Goal: Task Accomplishment & Management: Use online tool/utility

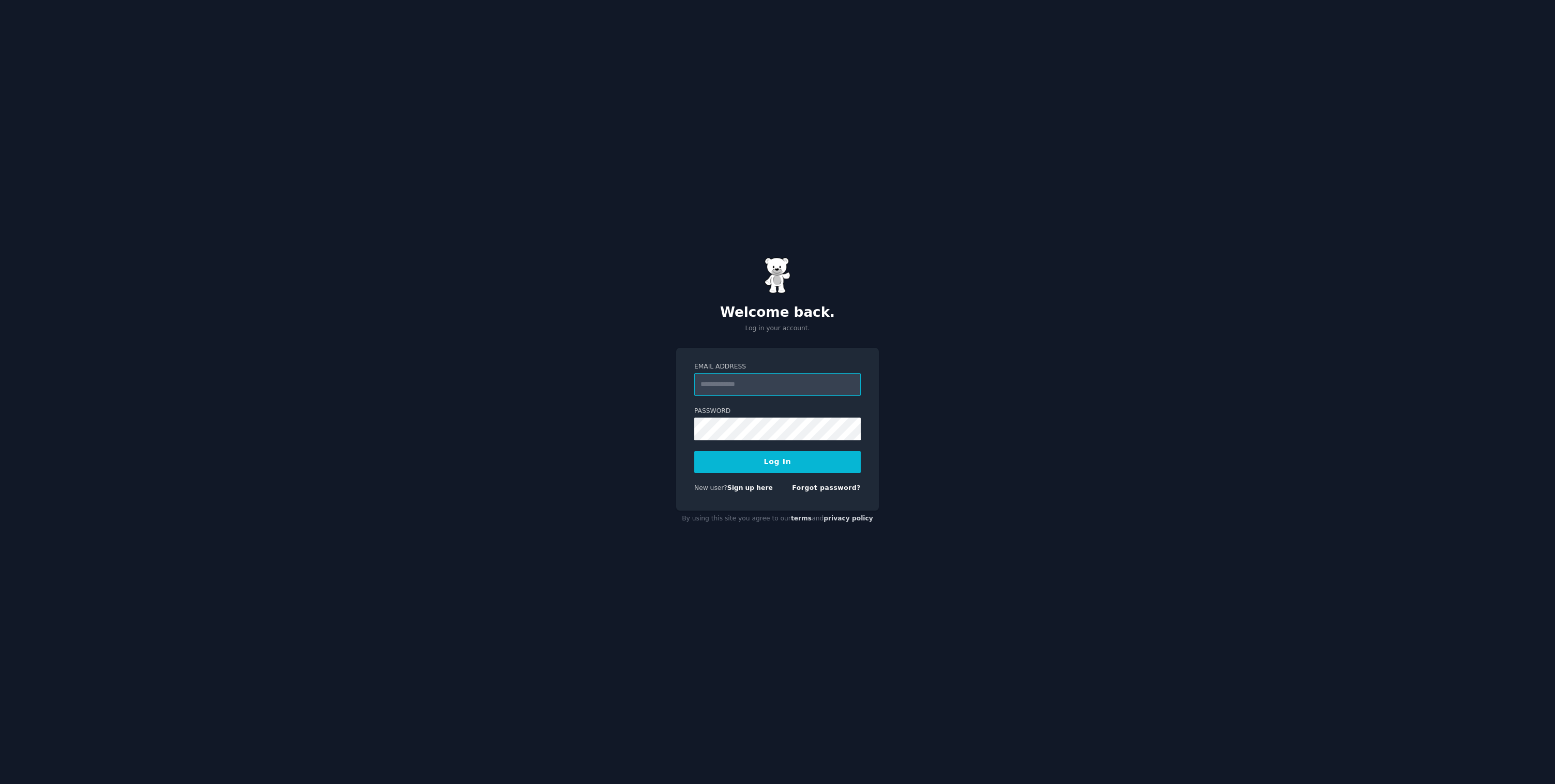
type input "**********"
click at [778, 461] on button "Log In" at bounding box center [777, 462] width 167 height 22
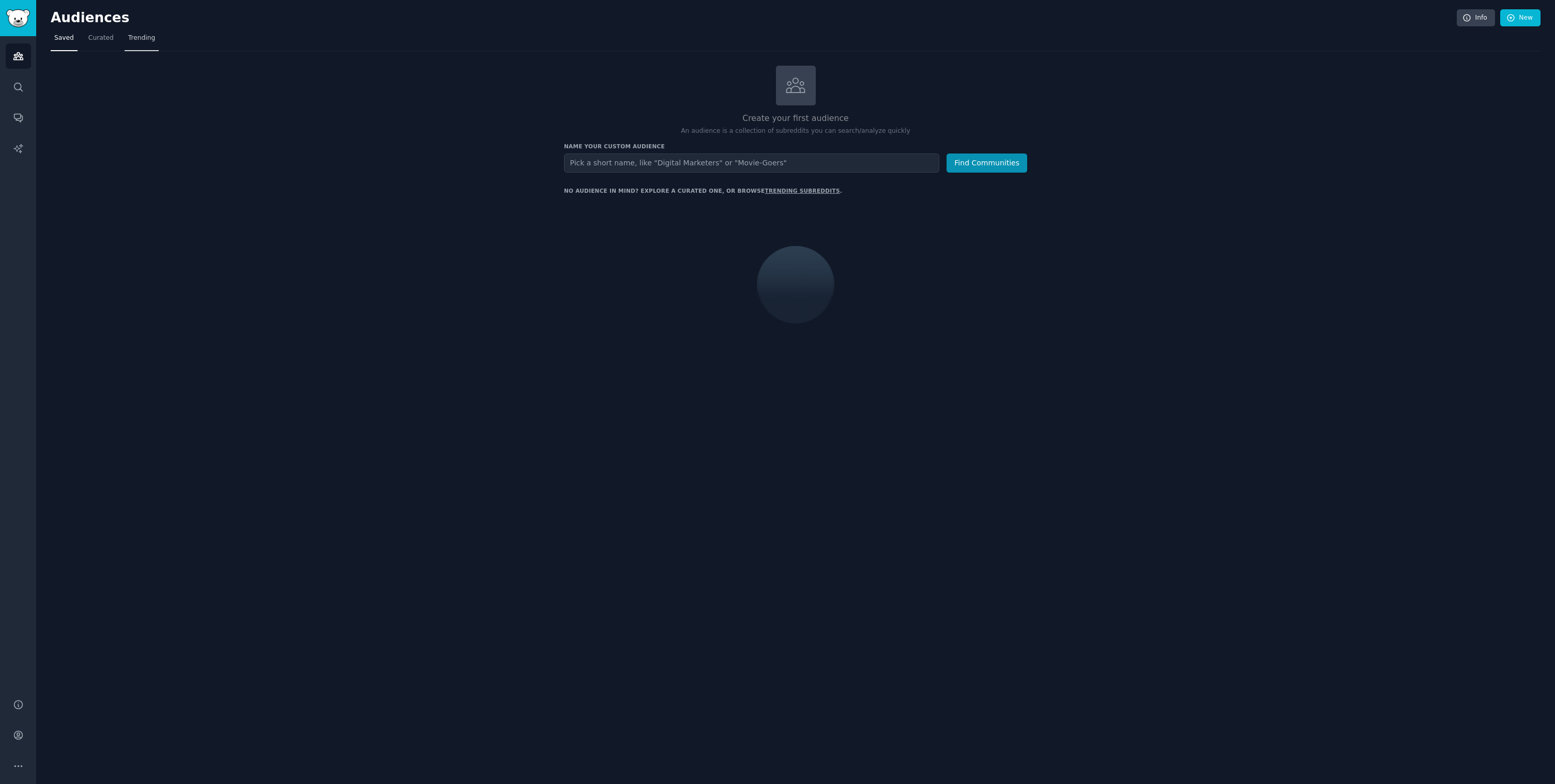
click at [142, 38] on span "Trending" at bounding box center [141, 38] width 27 height 9
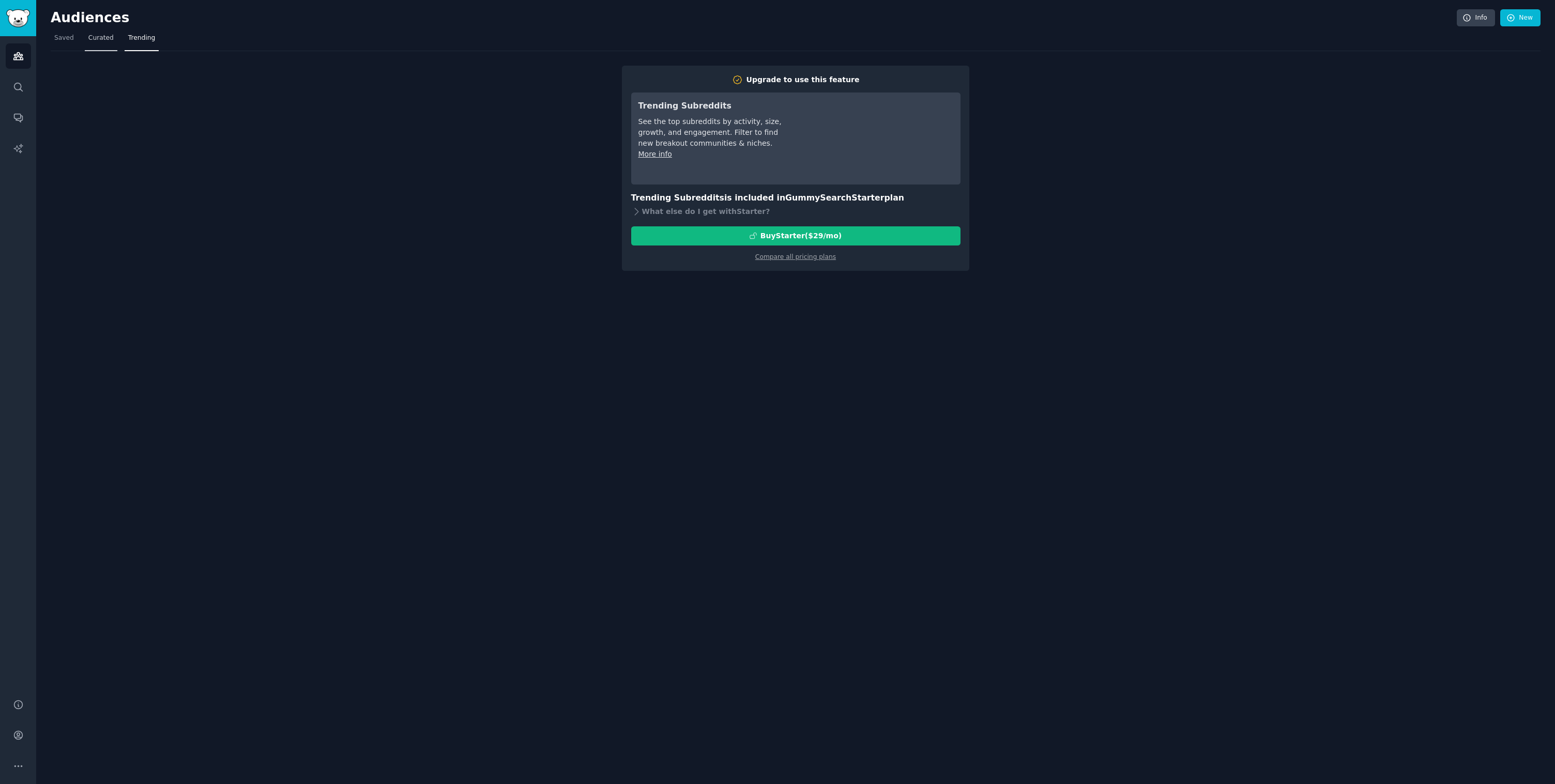
click at [106, 40] on span "Curated" at bounding box center [100, 38] width 25 height 9
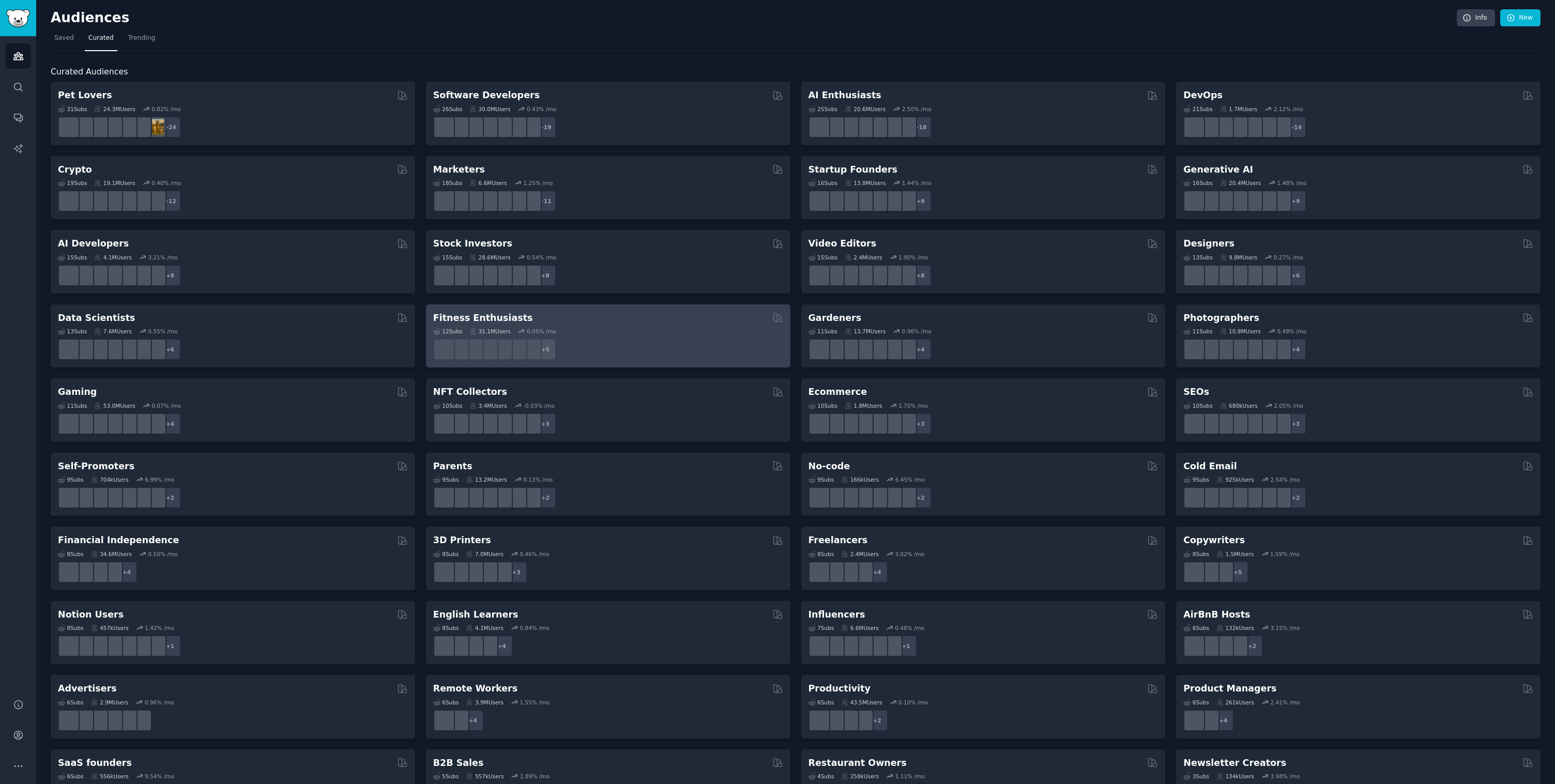
scroll to position [40, 0]
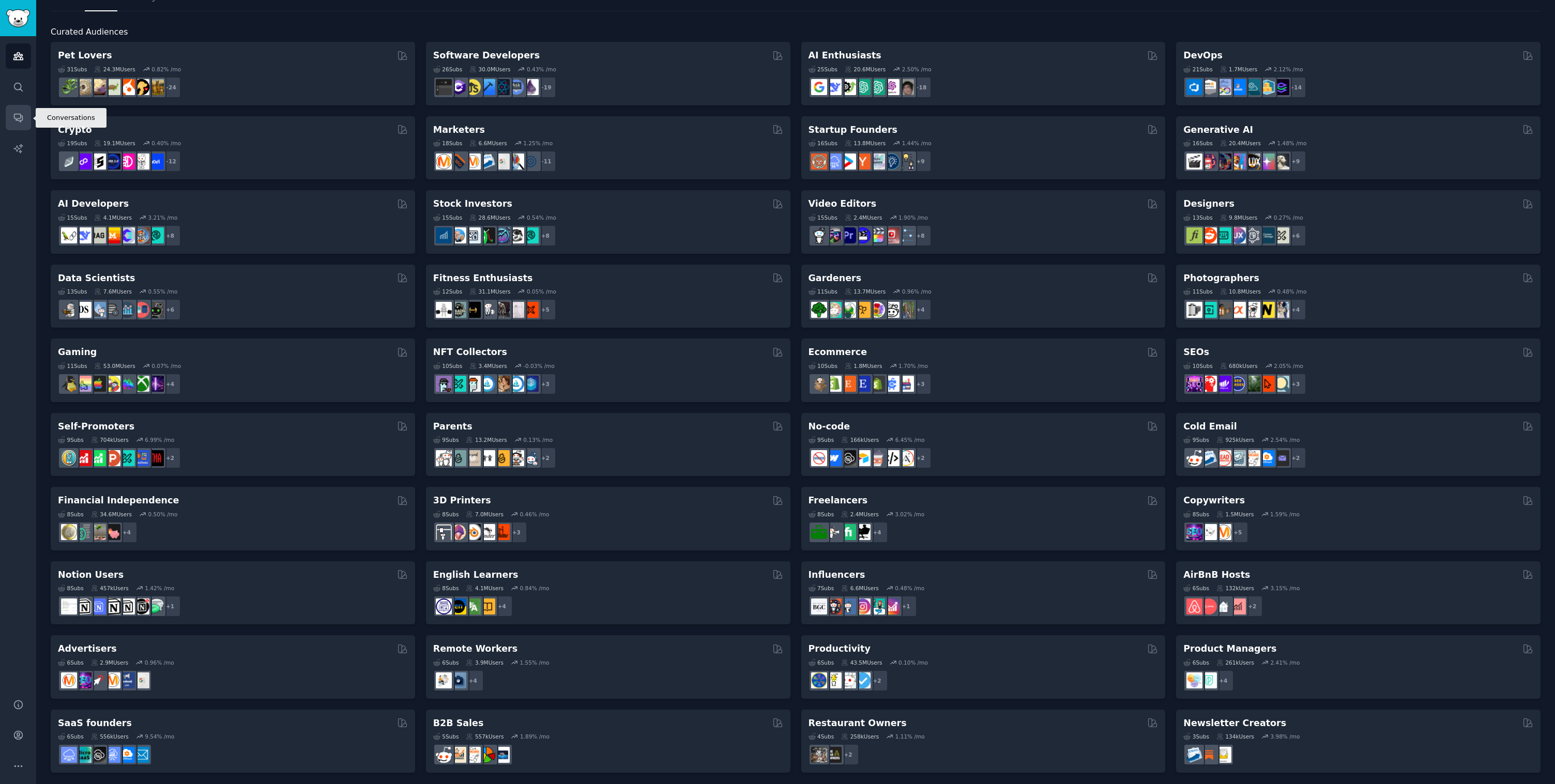
click at [19, 121] on icon "Sidebar" at bounding box center [17, 118] width 8 height 8
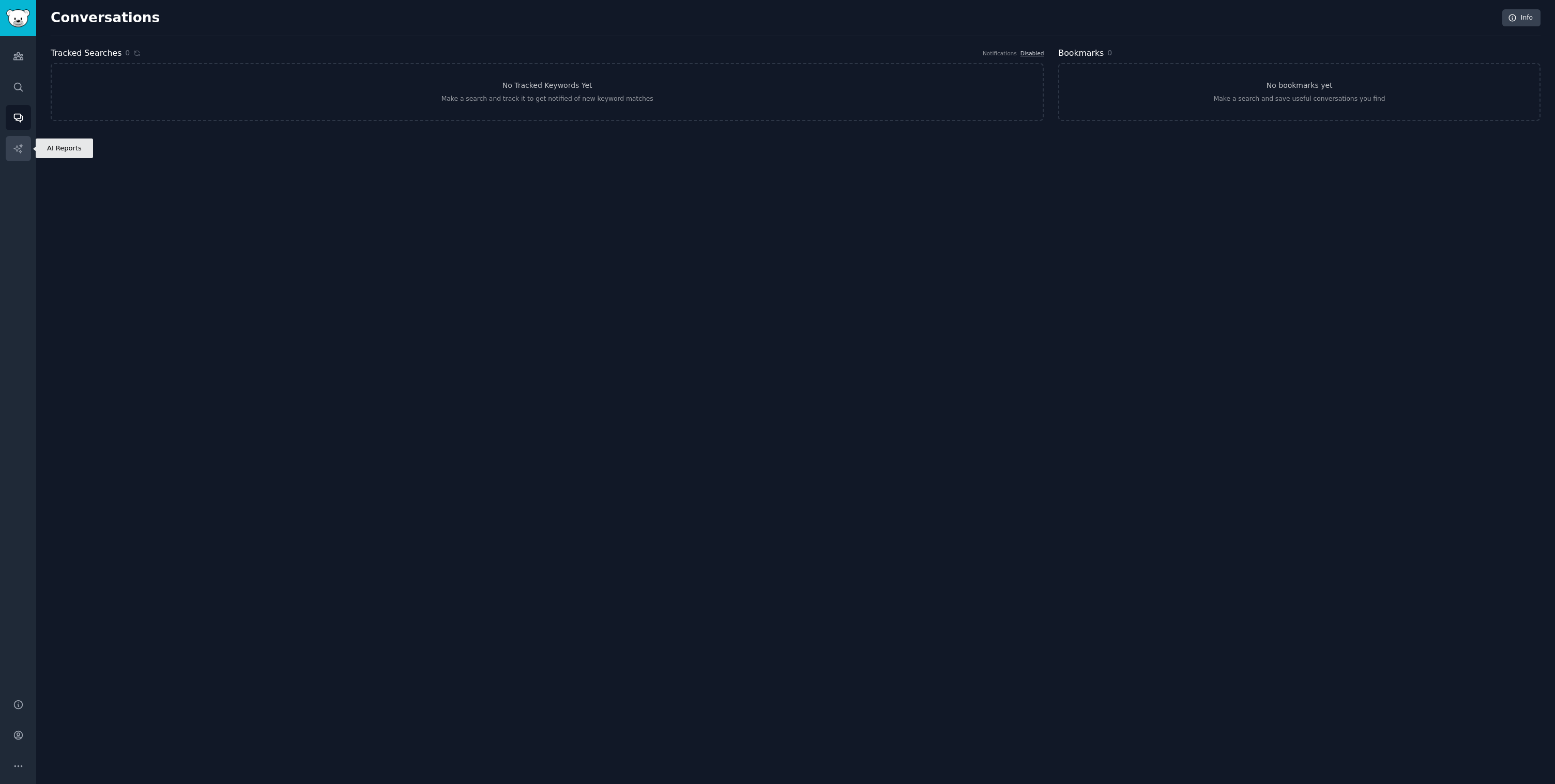
click at [19, 142] on link "AI Reports" at bounding box center [18, 148] width 25 height 25
click at [21, 63] on link "Audiences" at bounding box center [18, 56] width 25 height 25
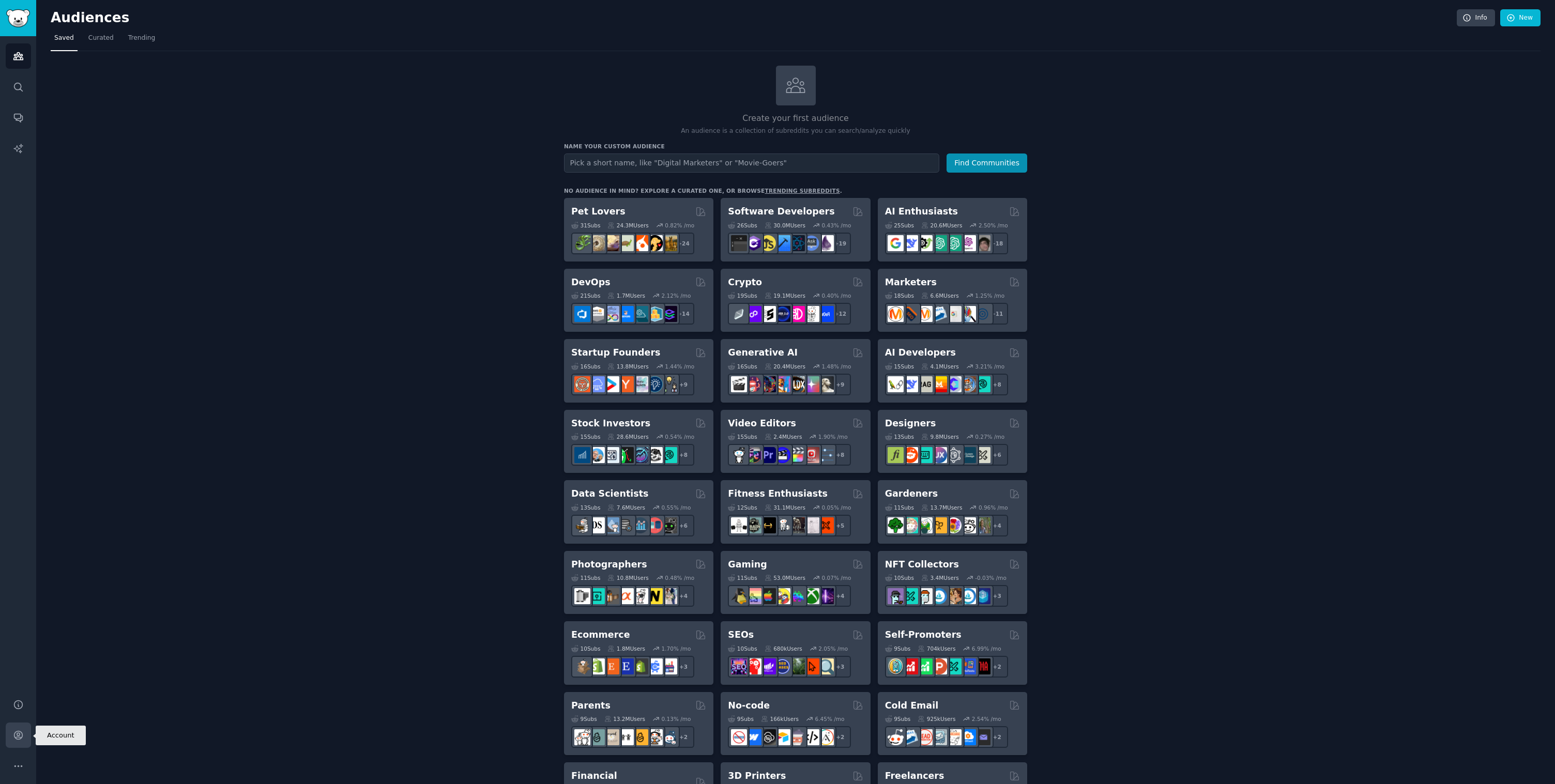
click at [16, 732] on icon "Sidebar" at bounding box center [18, 735] width 11 height 11
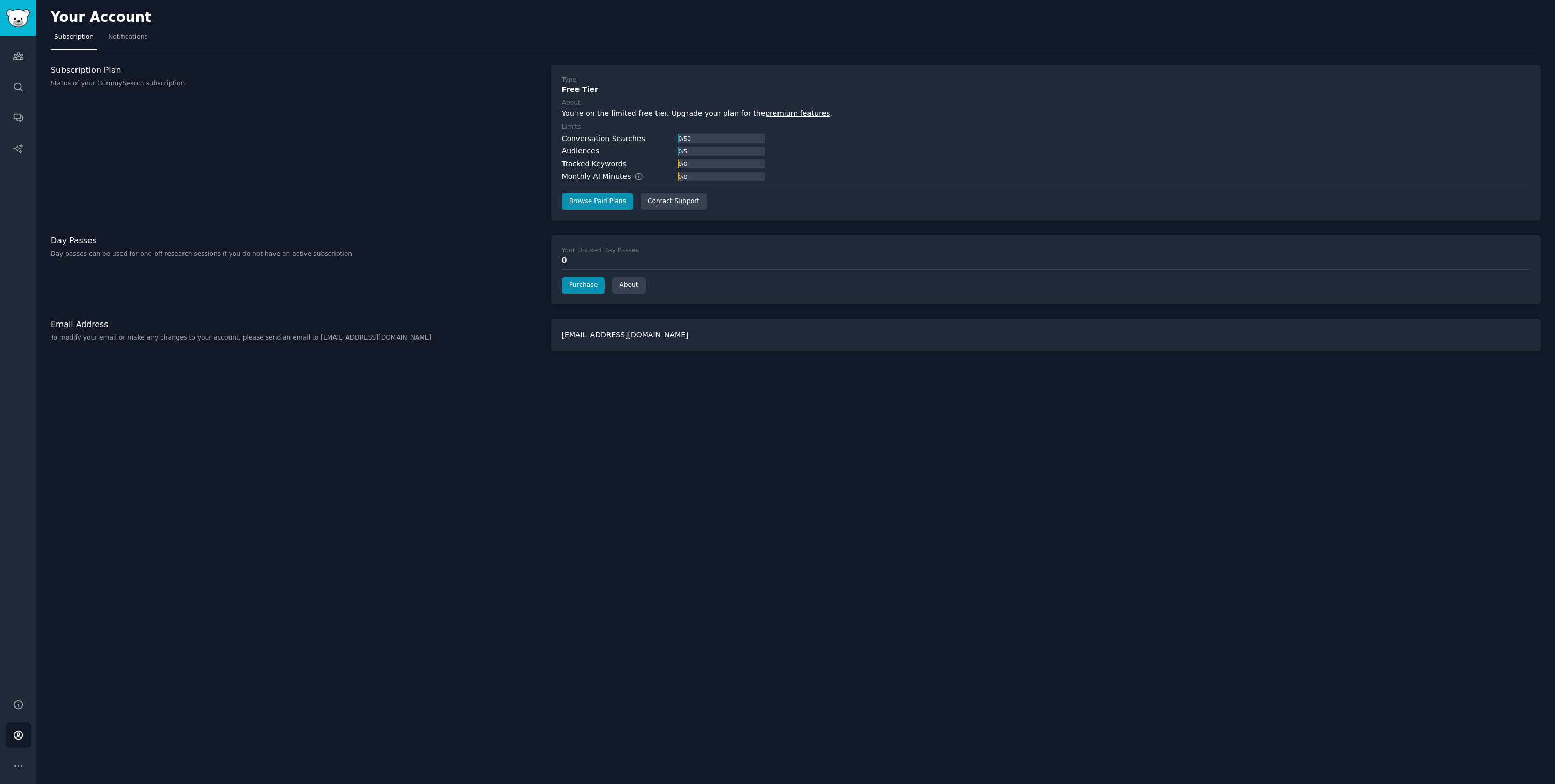
click at [772, 113] on link "premium features" at bounding box center [797, 113] width 64 height 8
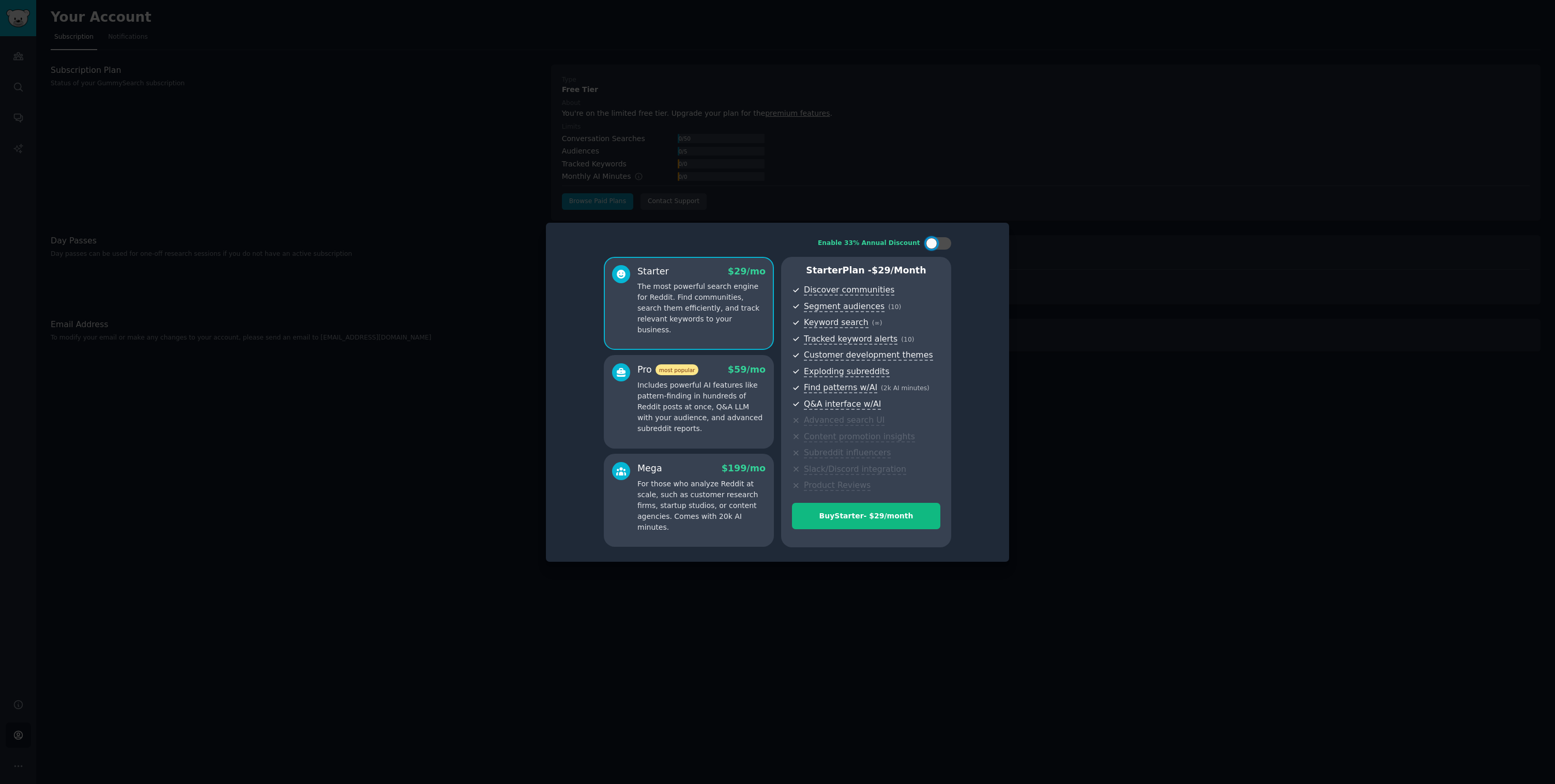
drag, startPoint x: 406, startPoint y: 274, endPoint x: 417, endPoint y: 269, distance: 12.1
click at [406, 274] on div at bounding box center [778, 392] width 1555 height 784
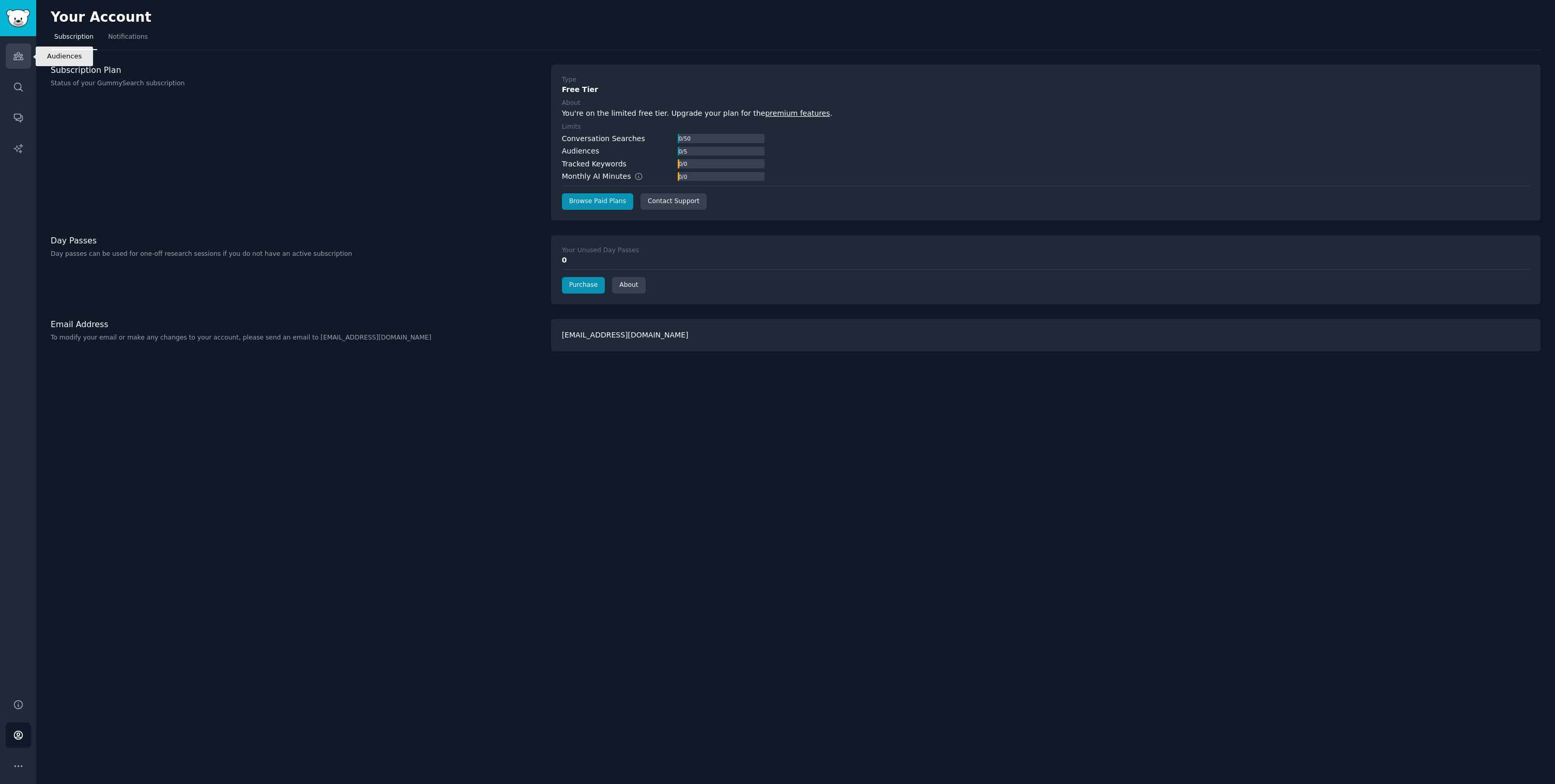
click at [21, 59] on icon "Sidebar" at bounding box center [18, 56] width 9 height 7
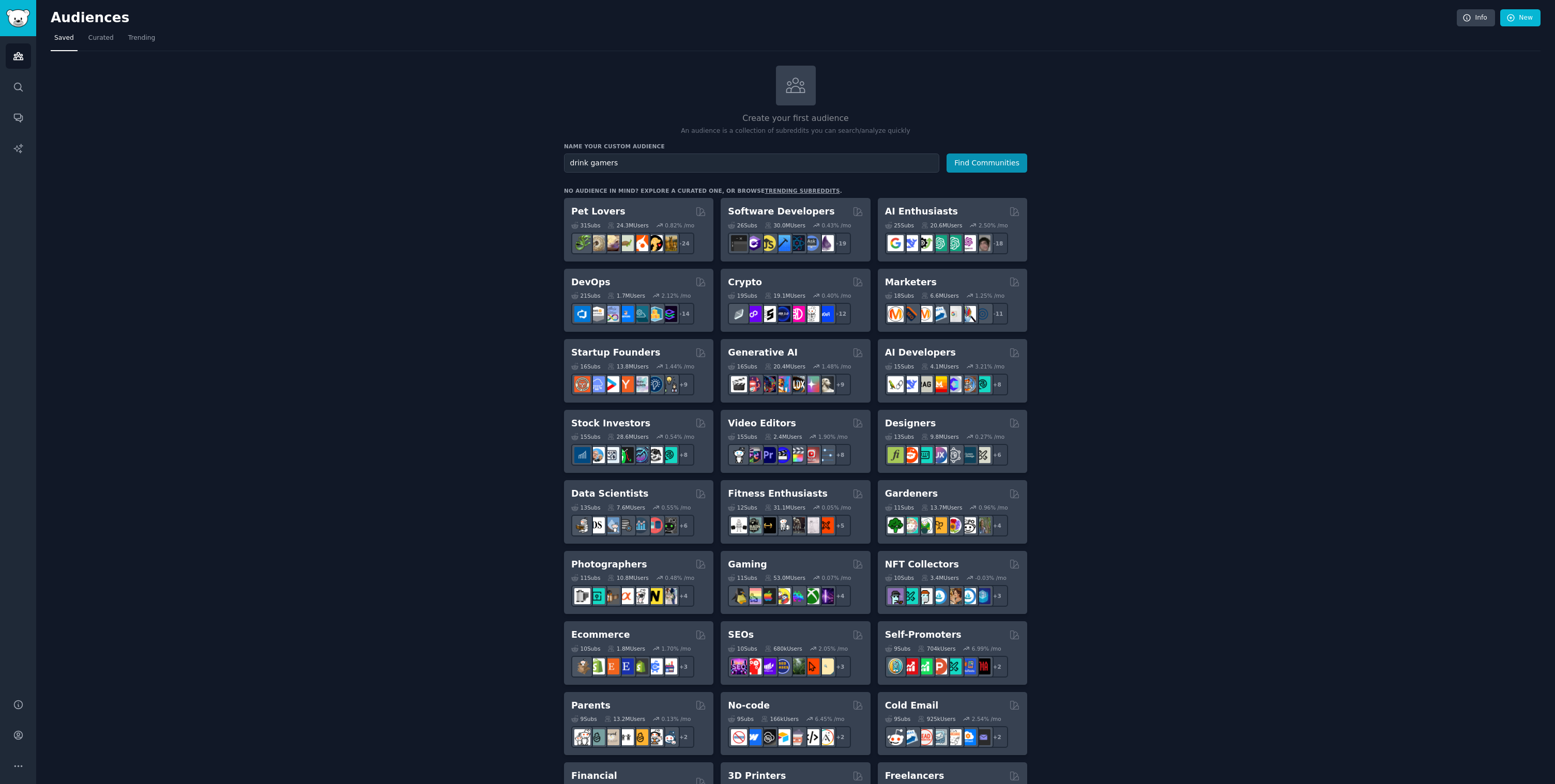
type input "drink gamers"
click at [987, 162] on button "Find Communities" at bounding box center [987, 163] width 81 height 19
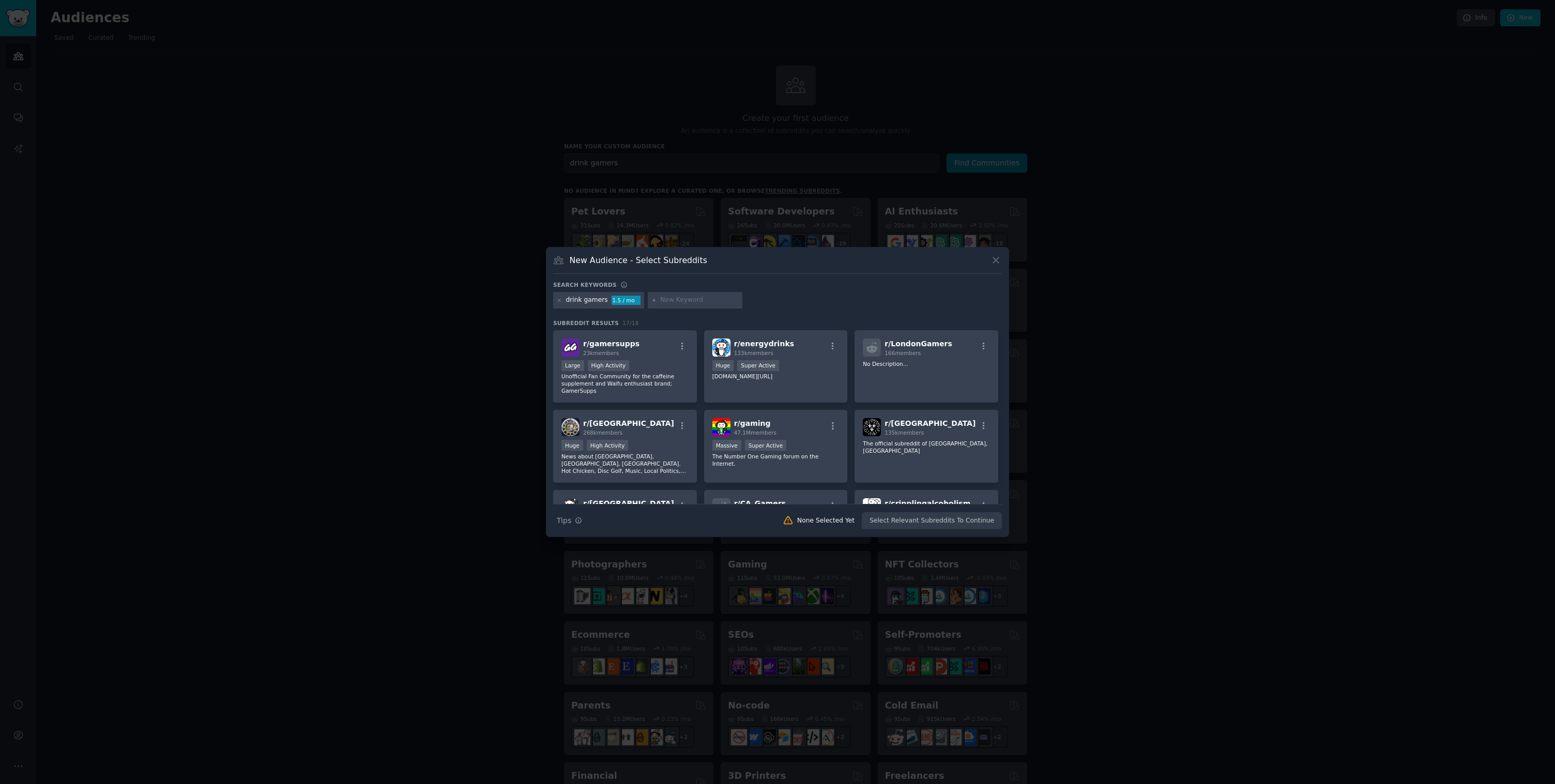
click at [989, 265] on div "New Audience - Select Subreddits" at bounding box center [777, 263] width 448 height 19
click at [989, 261] on div "New Audience - Select Subreddits" at bounding box center [777, 263] width 448 height 19
click at [995, 261] on icon at bounding box center [996, 261] width 6 height 6
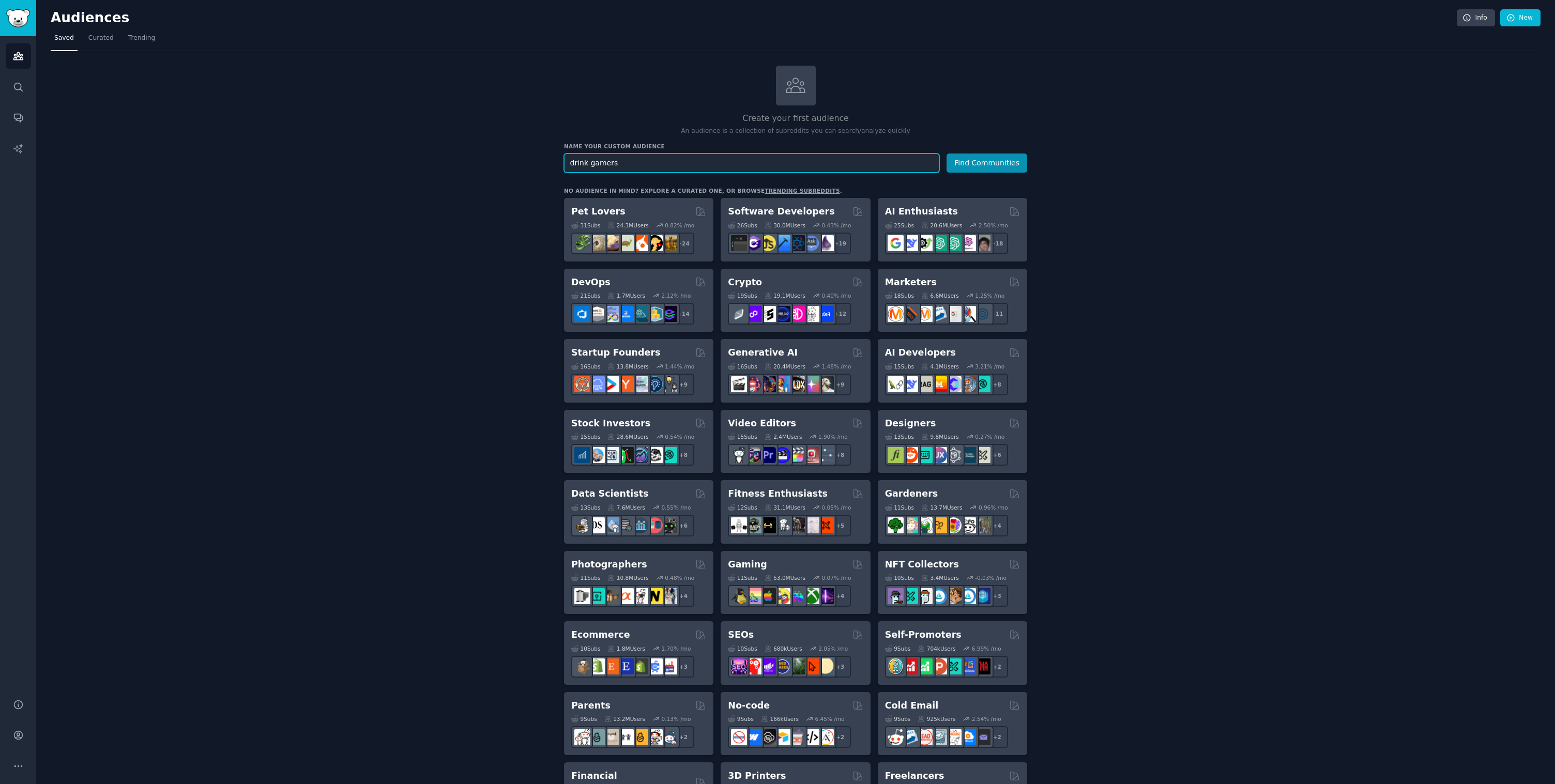
click at [596, 165] on input "drink gamers" at bounding box center [752, 163] width 375 height 19
type input "drinking gamers"
click at [987, 162] on button "Find Communities" at bounding box center [987, 163] width 81 height 19
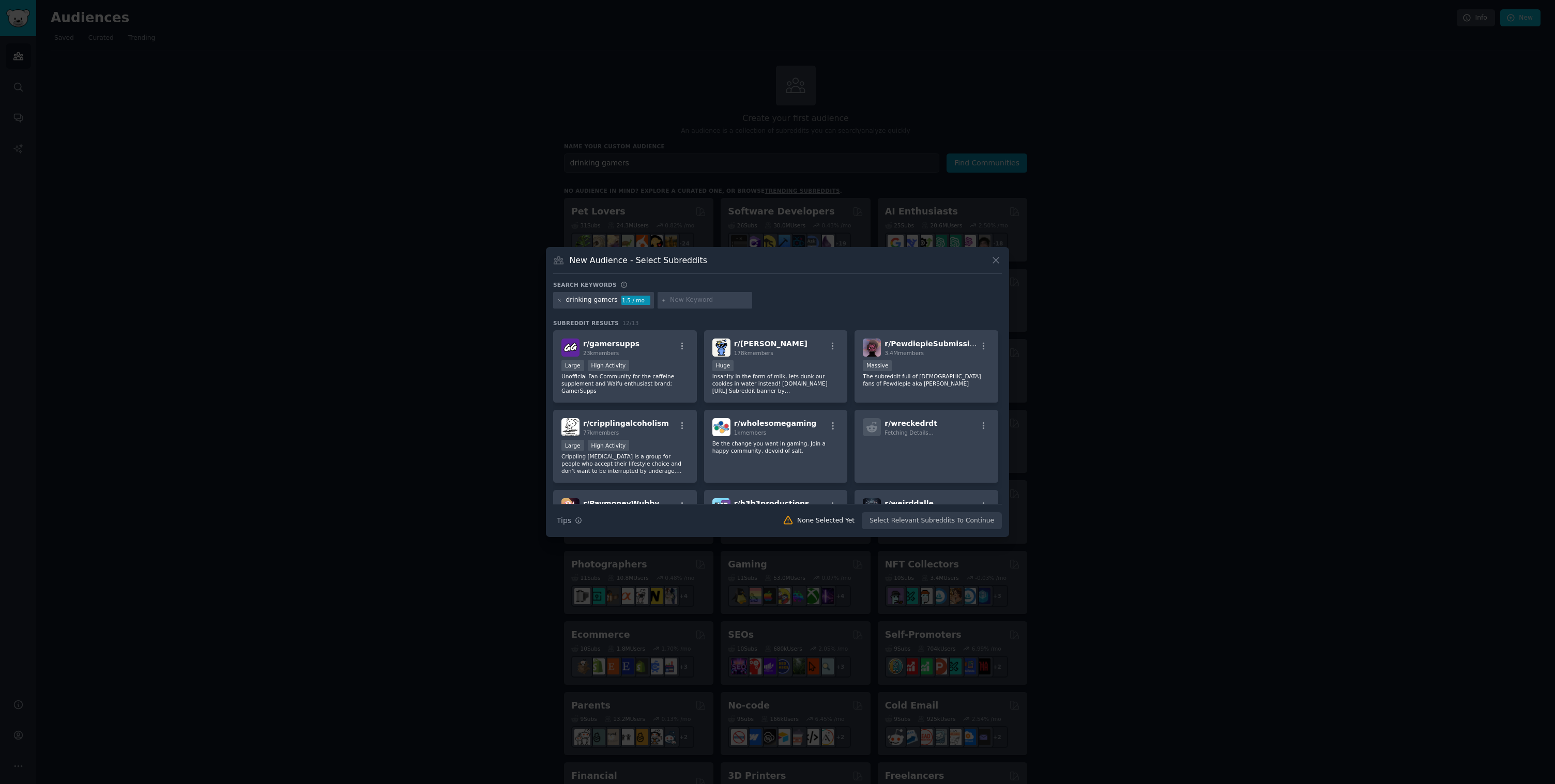
click at [364, 362] on div at bounding box center [778, 392] width 1555 height 784
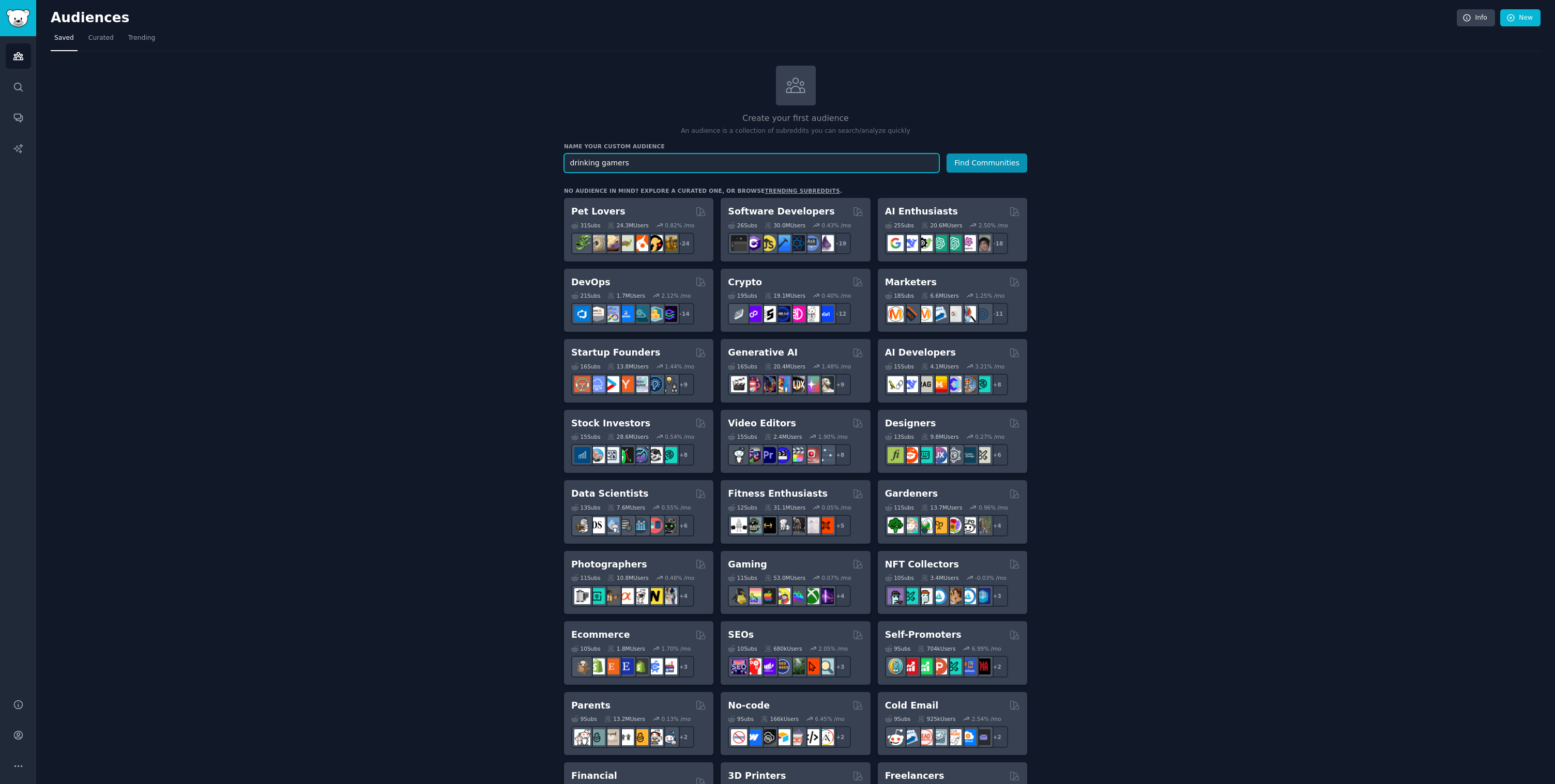
drag, startPoint x: 640, startPoint y: 163, endPoint x: 519, endPoint y: 156, distance: 121.2
click at [519, 156] on div "Create your first audience An audience is a collection of subreddits you can se…" at bounding box center [795, 628] width 1489 height 1125
click at [645, 161] on input "text" at bounding box center [752, 163] width 375 height 19
type input "drinkers"
click at [987, 162] on button "Find Communities" at bounding box center [987, 163] width 81 height 19
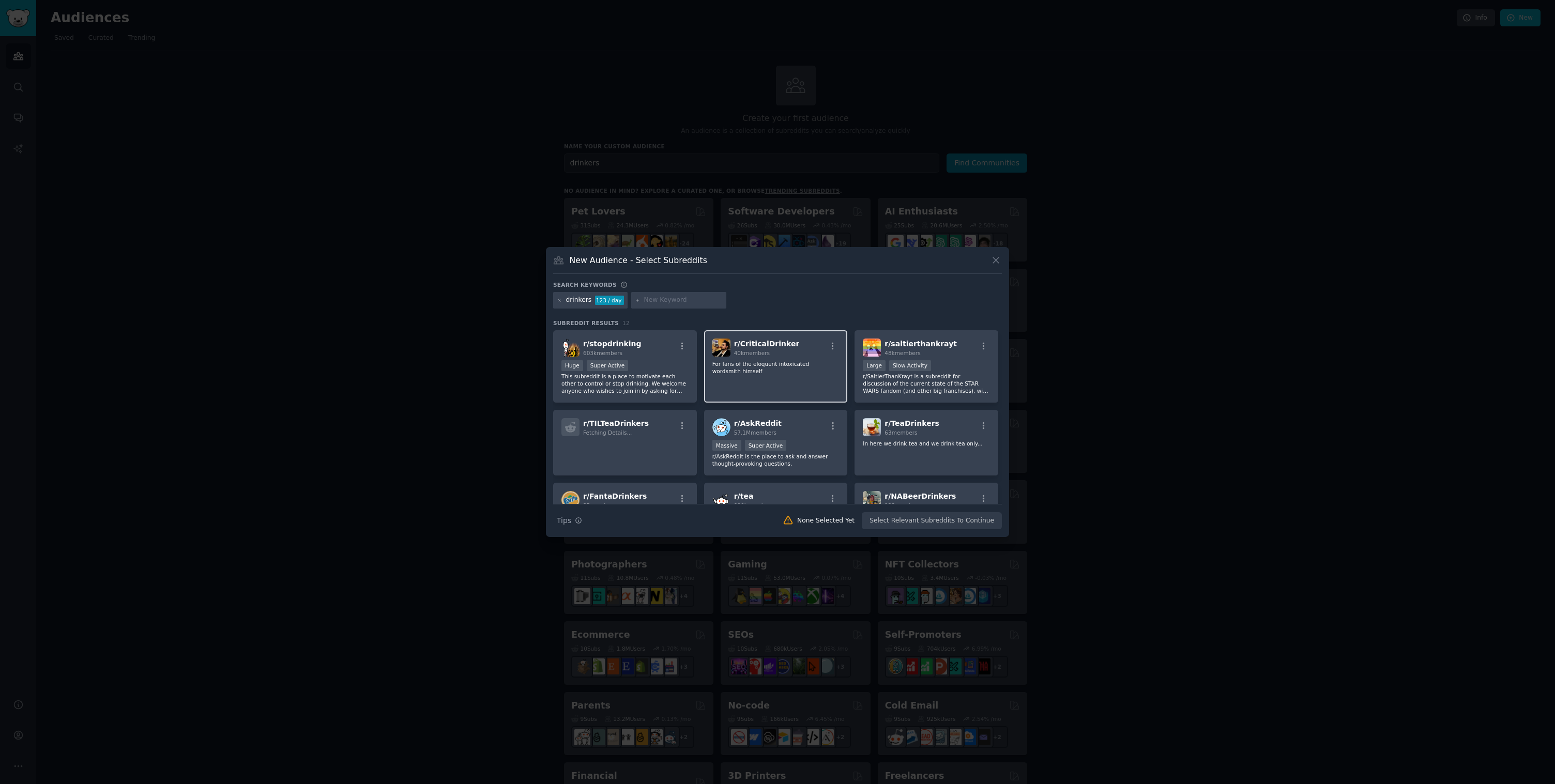
click at [729, 374] on p "For fans of the eloquent intoxicated wordsmith himself" at bounding box center [776, 367] width 127 height 14
click at [659, 375] on p "This subreddit is a place to motivate each other to control or stop drinking. W…" at bounding box center [625, 383] width 127 height 22
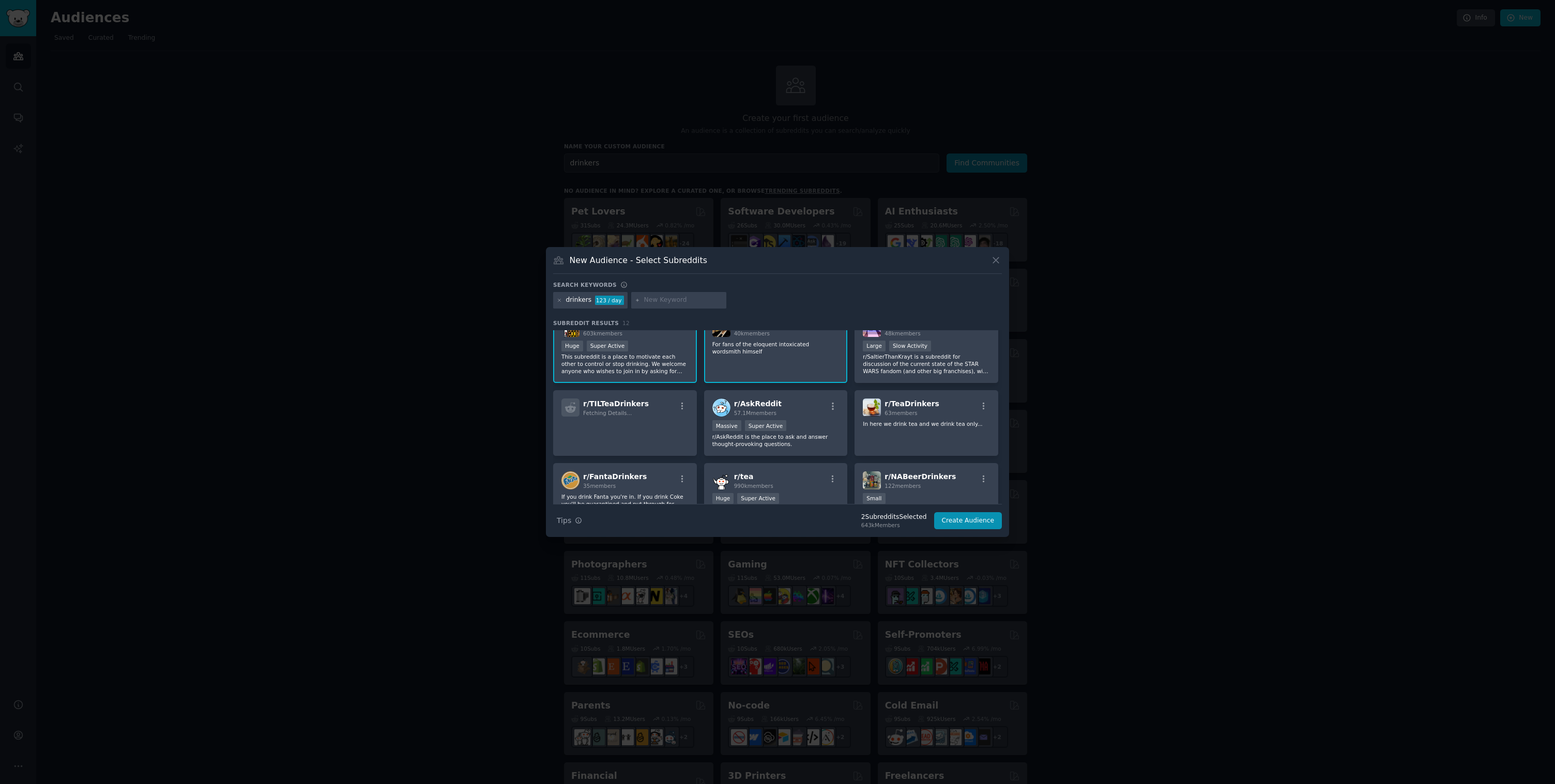
scroll to position [14, 0]
click at [668, 372] on p "This subreddit is a place to motivate each other to control or stop drinking. W…" at bounding box center [625, 370] width 127 height 22
click at [815, 427] on div "Massive Super Active" at bounding box center [776, 433] width 127 height 13
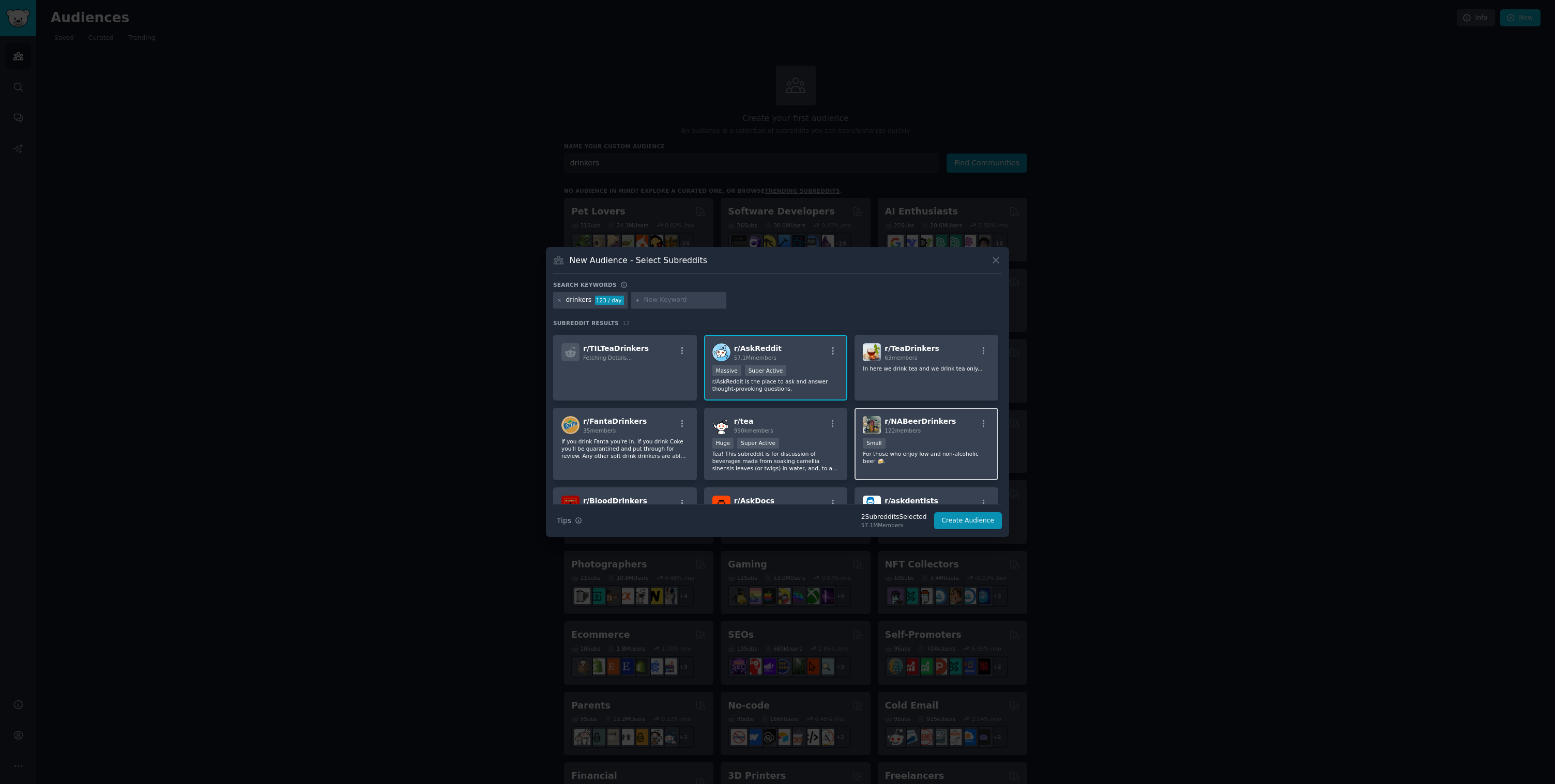
scroll to position [82, 0]
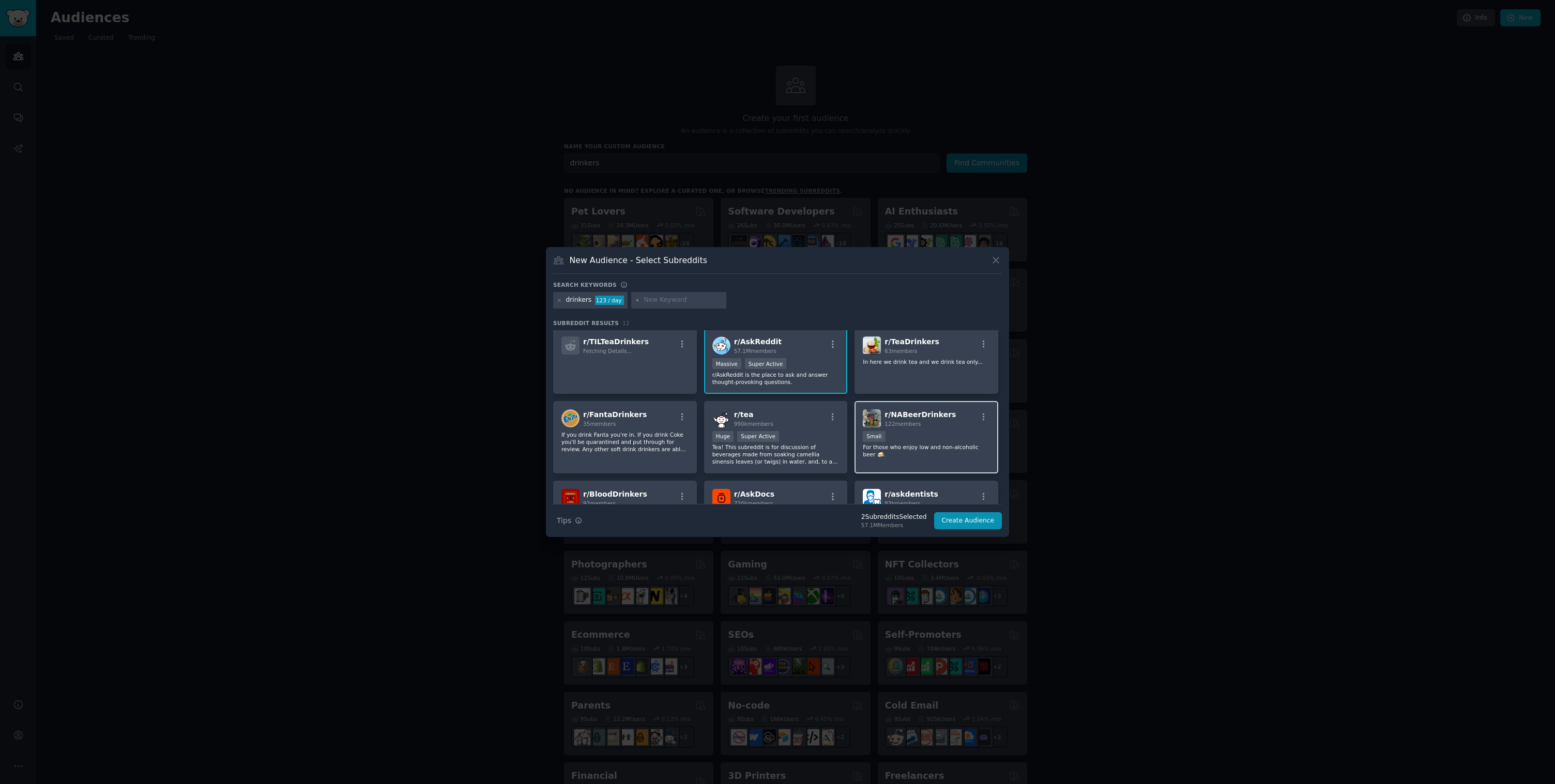
click at [896, 448] on p "For those who enjoy low and non-alcoholic beer 🍻." at bounding box center [926, 450] width 127 height 14
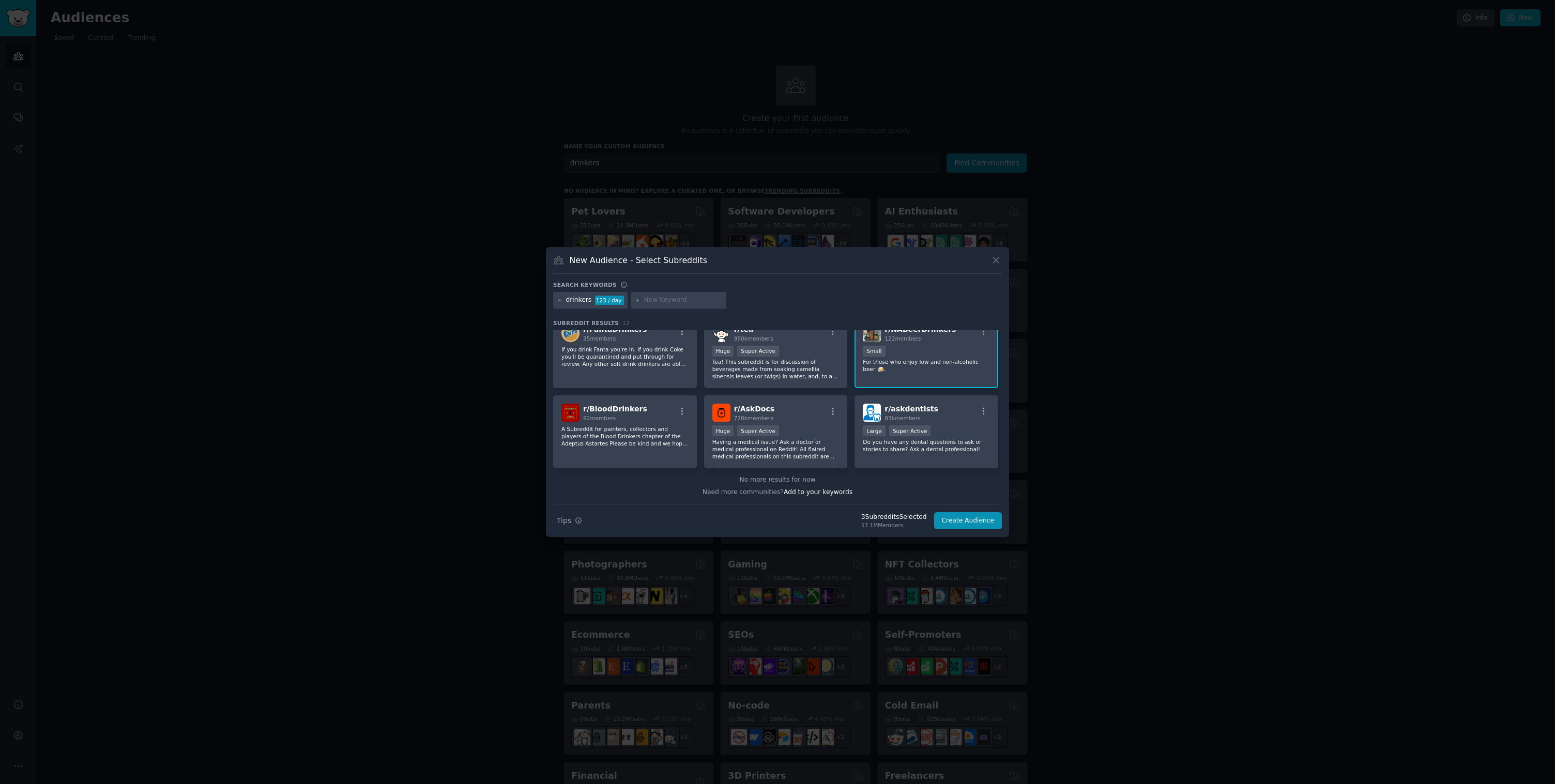
scroll to position [0, 0]
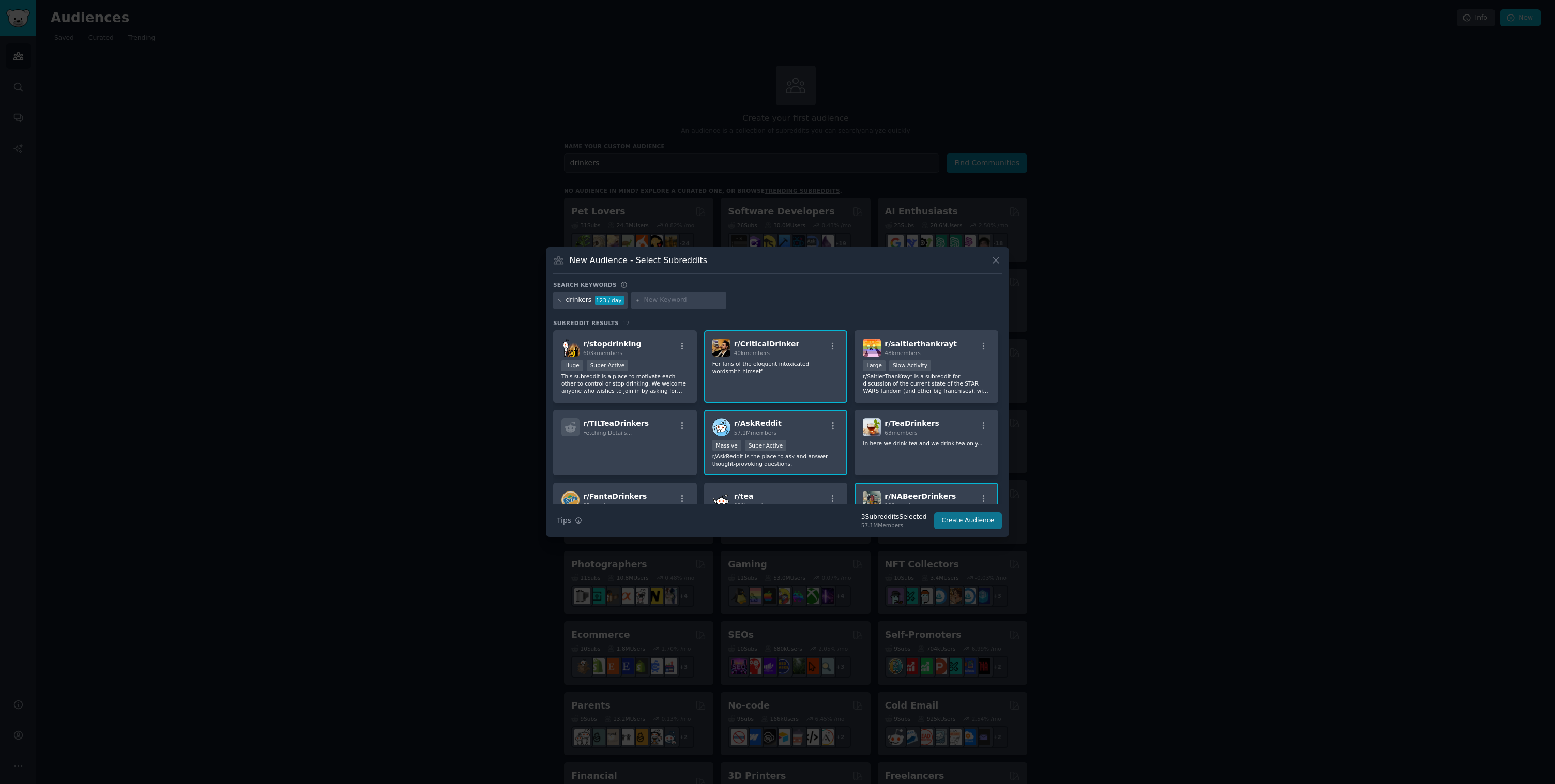
click at [956, 525] on button "Create Audience" at bounding box center [968, 521] width 69 height 17
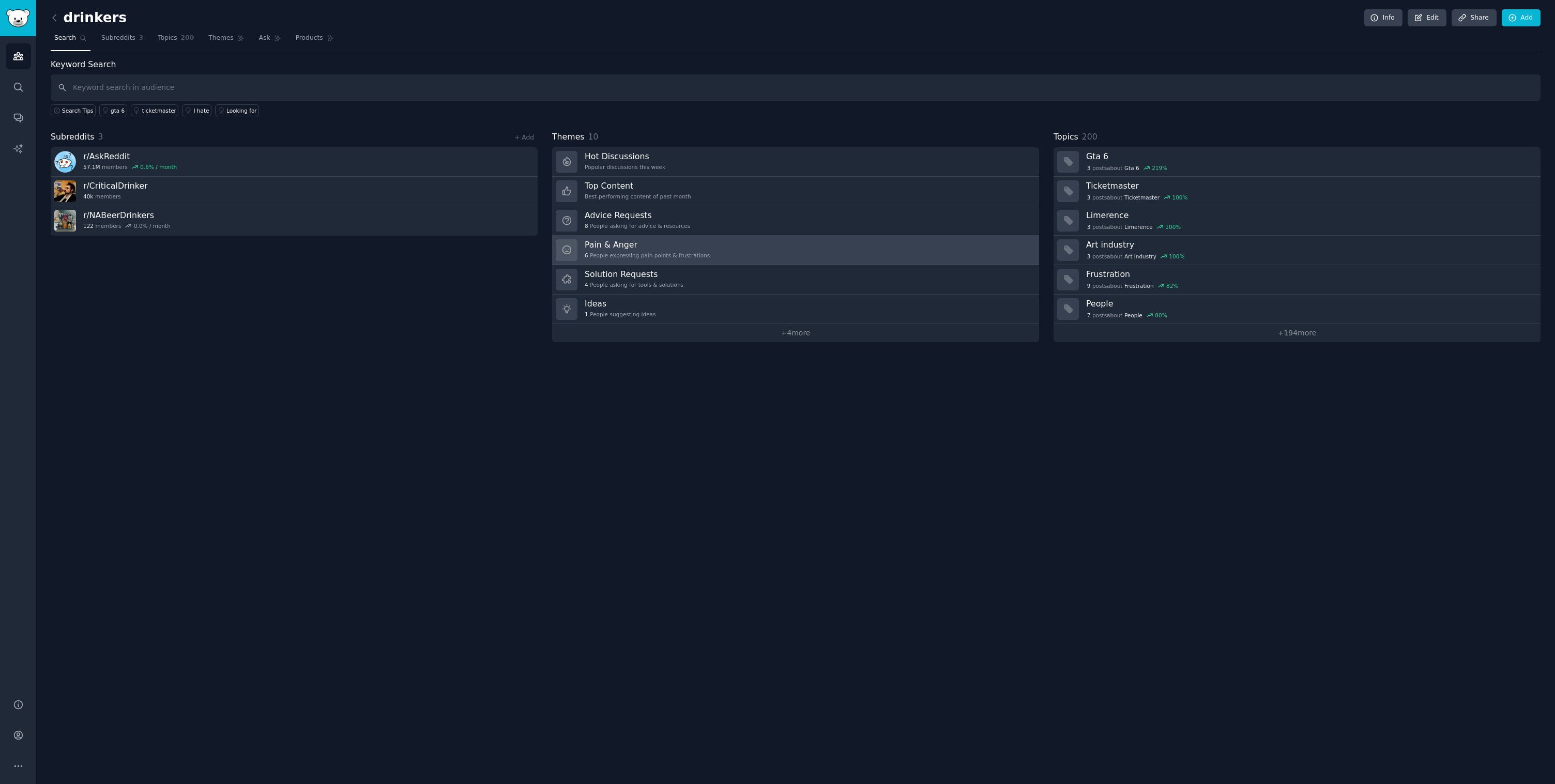
click at [679, 245] on h3 "Pain & Anger" at bounding box center [647, 244] width 125 height 11
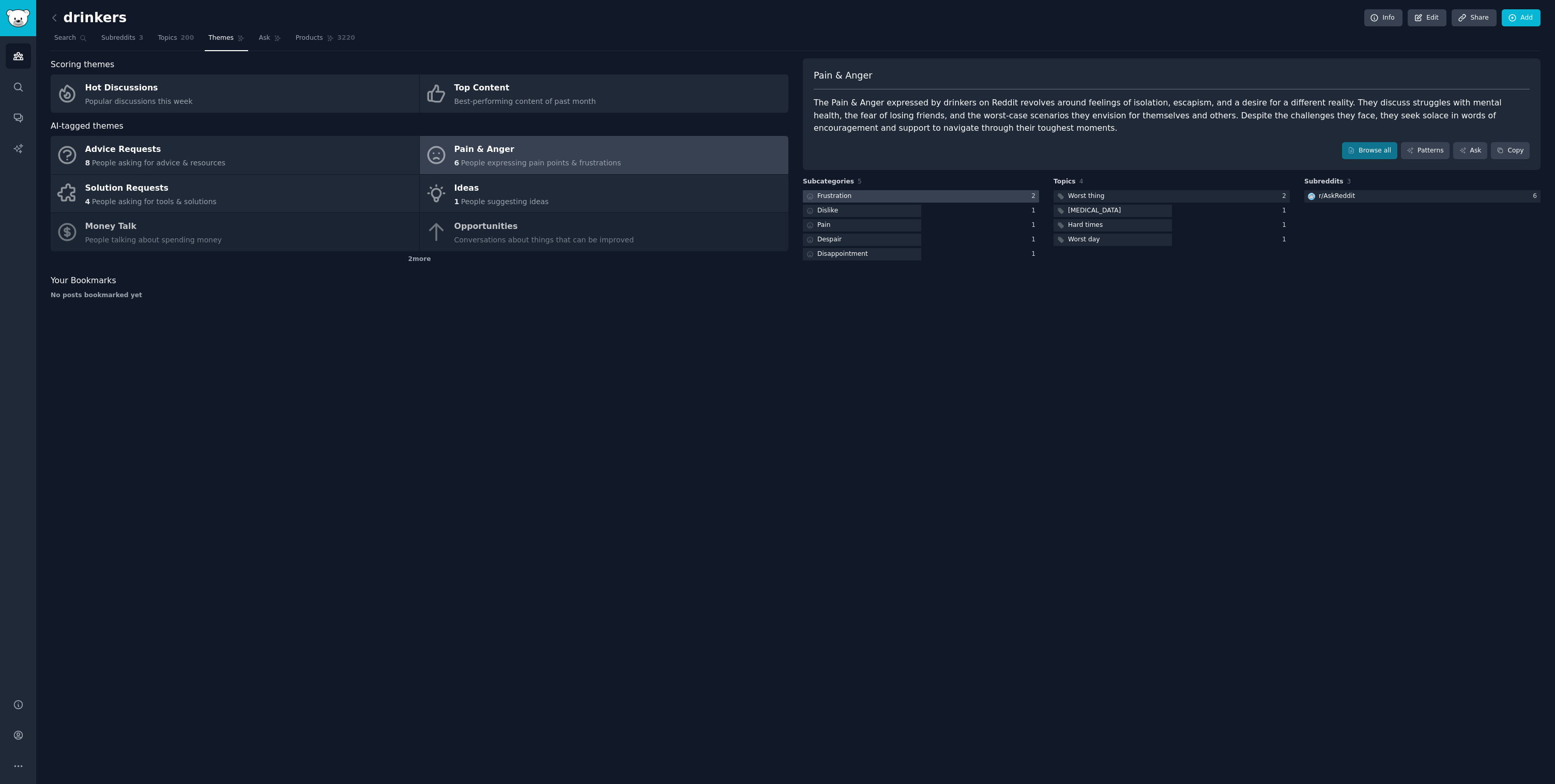
click at [897, 193] on div at bounding box center [920, 196] width 236 height 13
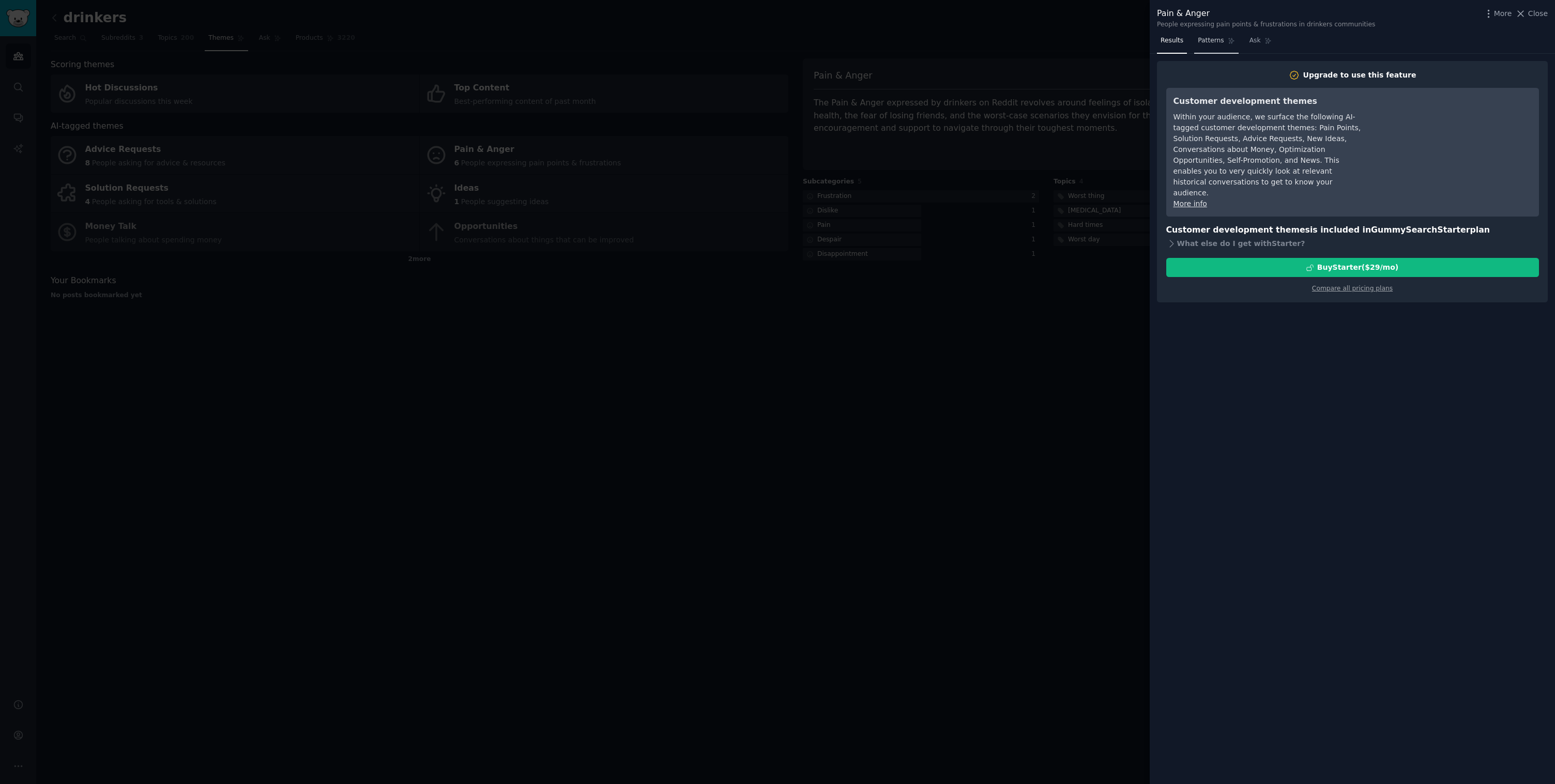
click at [1216, 43] on span "Patterns" at bounding box center [1211, 40] width 26 height 9
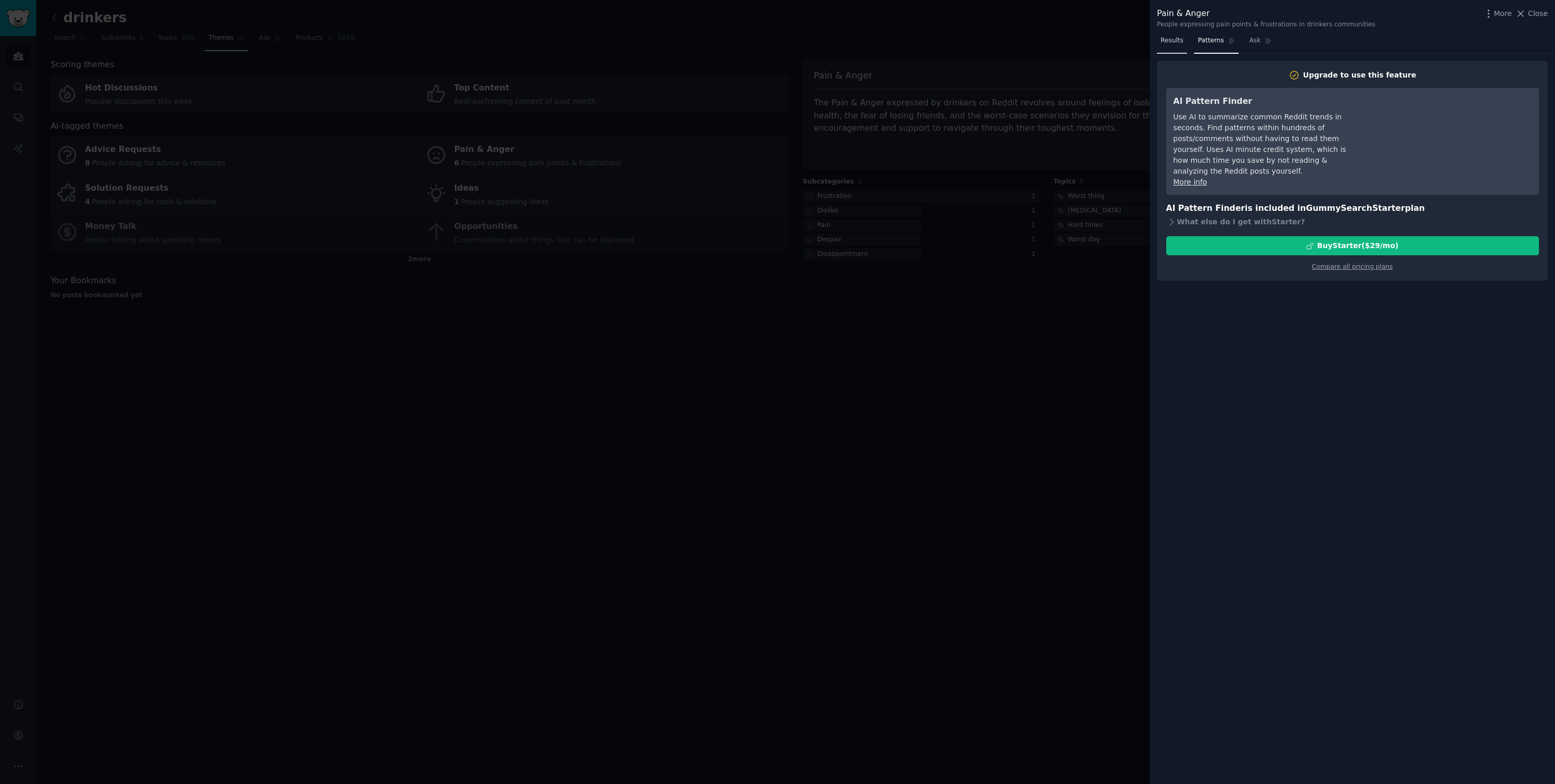
click at [1162, 40] on span "Results" at bounding box center [1172, 40] width 23 height 9
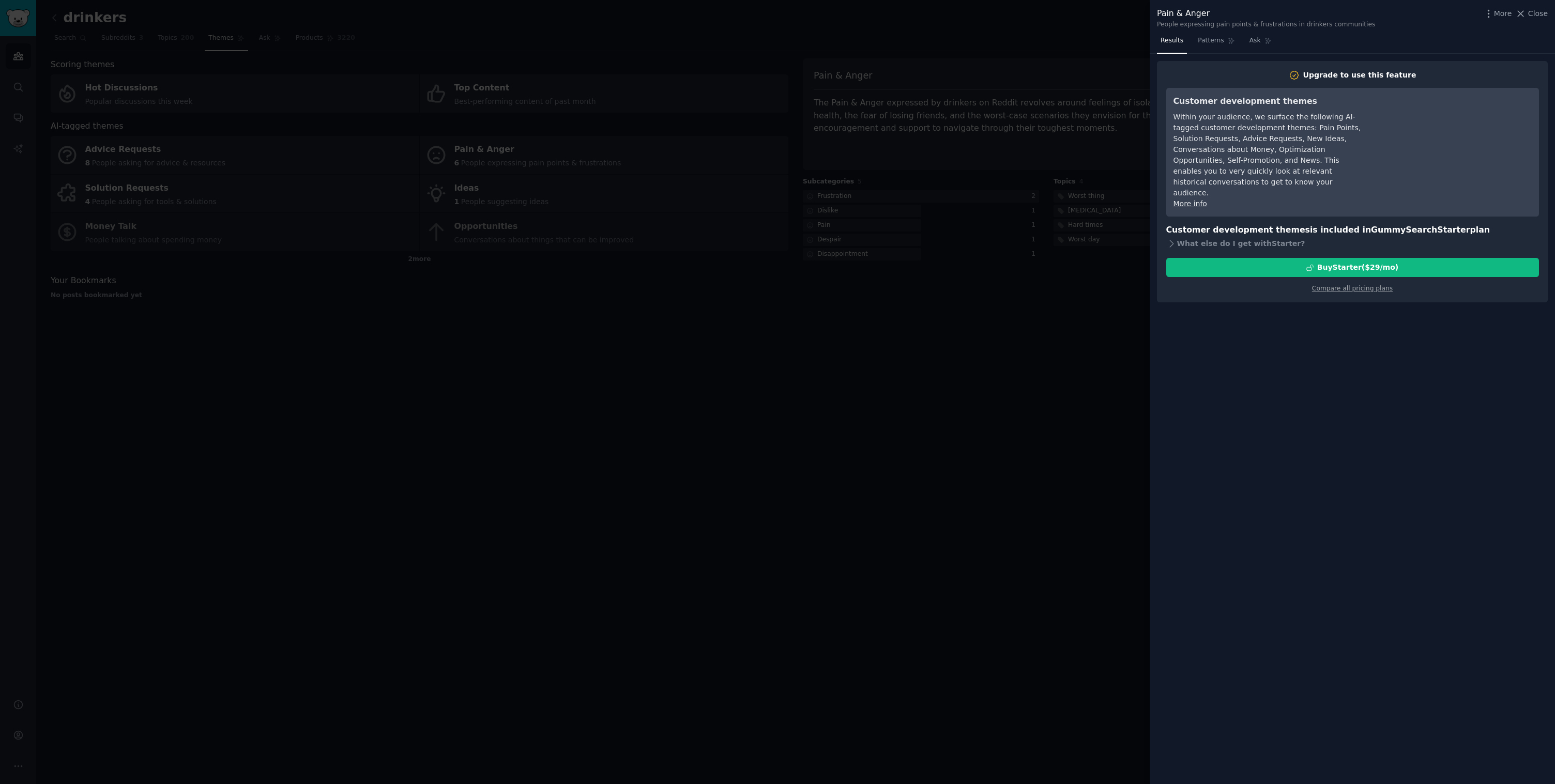
click at [1063, 393] on div at bounding box center [778, 392] width 1555 height 784
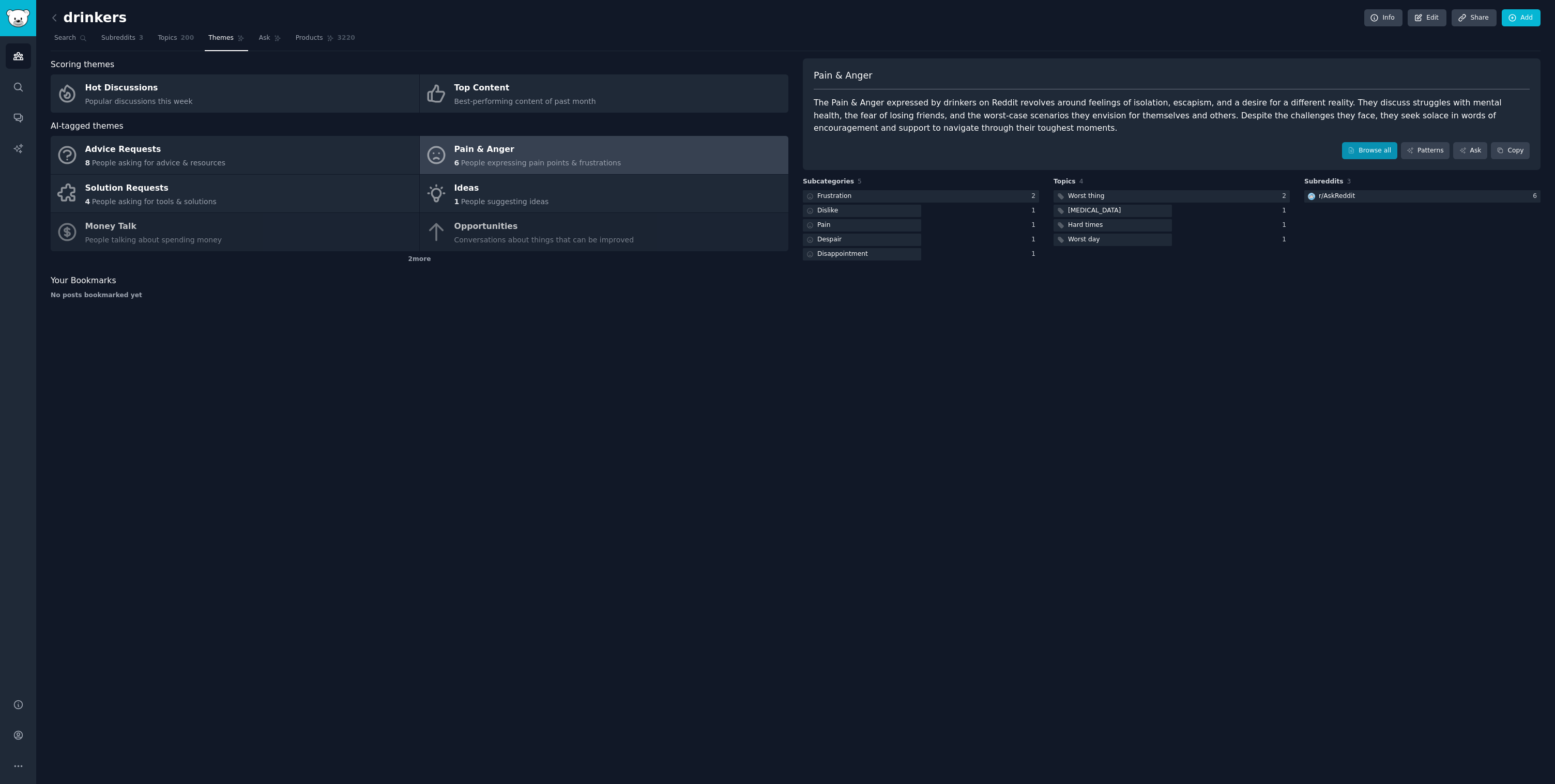
click at [1361, 152] on link "Browse all" at bounding box center [1369, 151] width 56 height 17
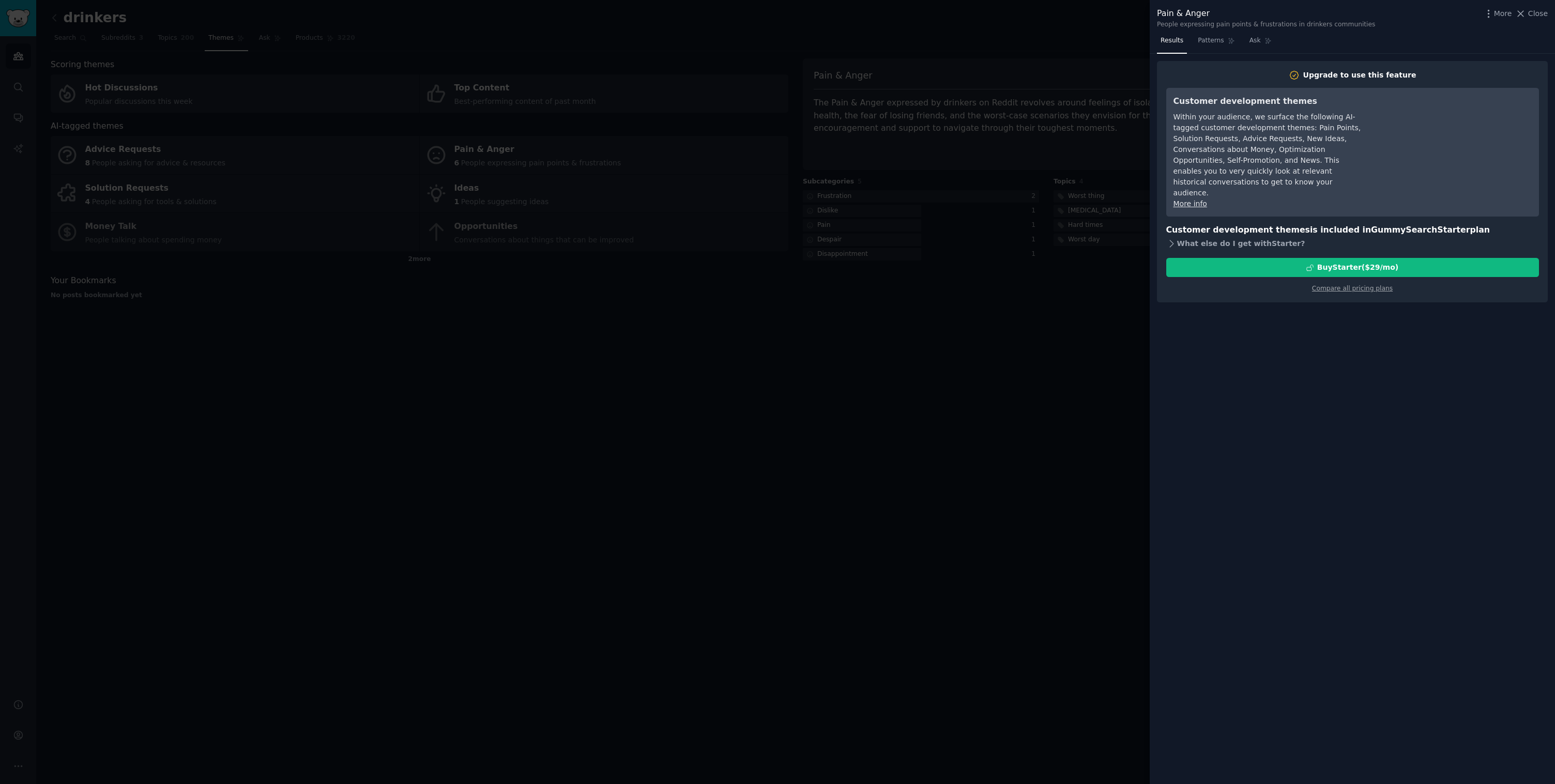
click at [1171, 240] on icon at bounding box center [1171, 243] width 4 height 6
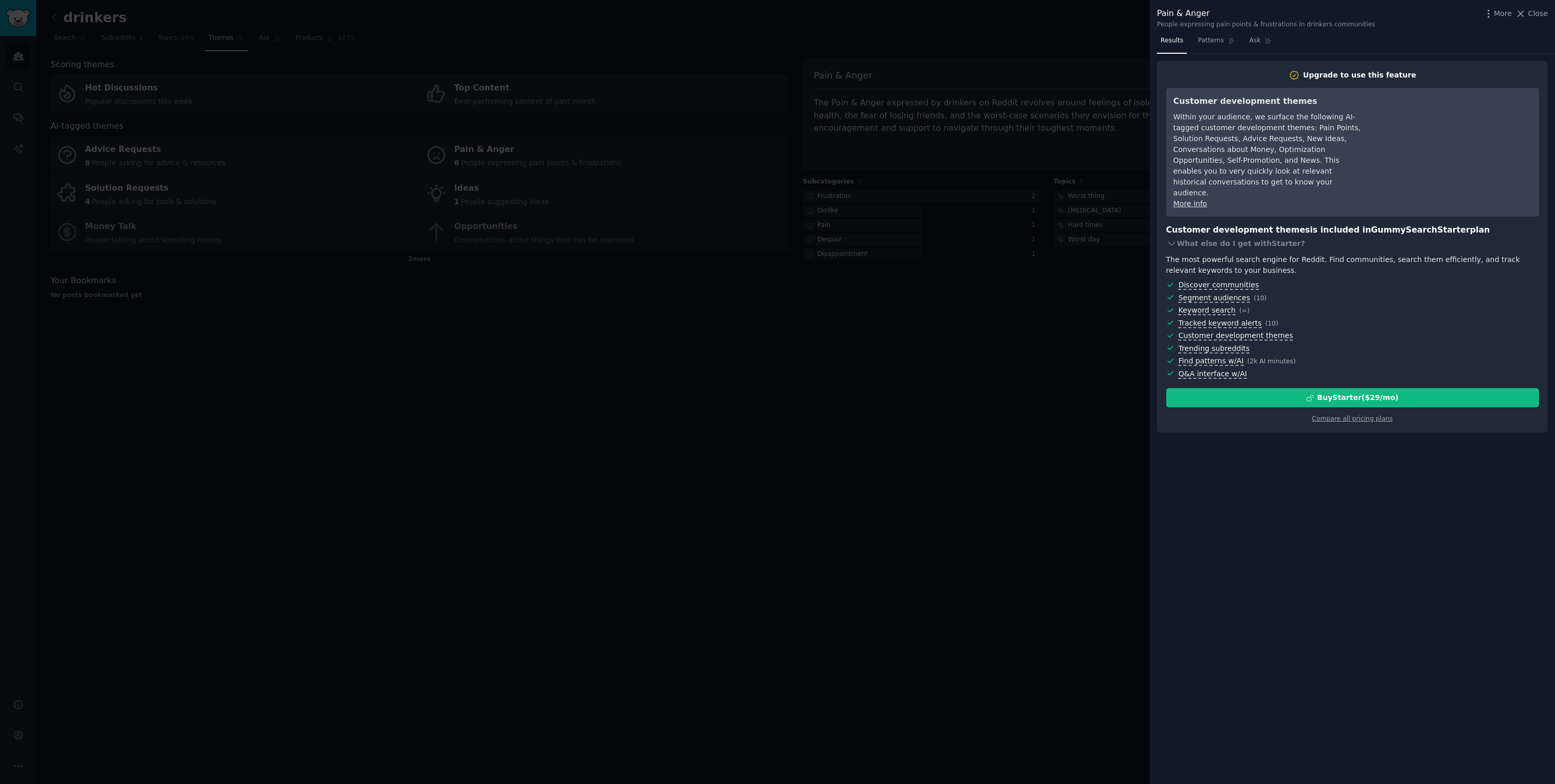
click at [1060, 339] on div at bounding box center [778, 392] width 1555 height 784
